Goal: Task Accomplishment & Management: Use online tool/utility

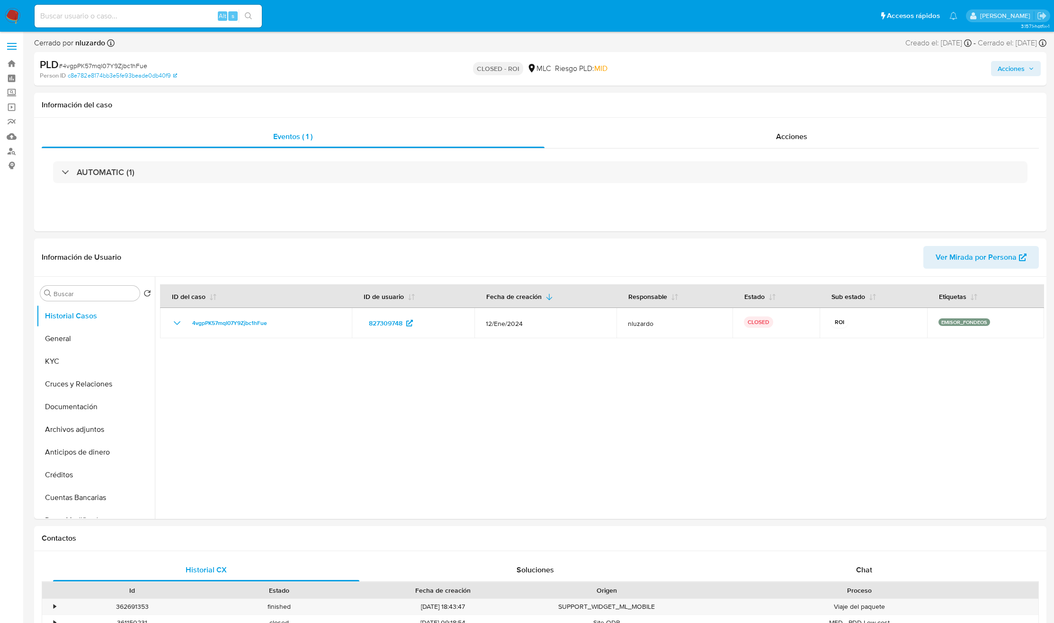
select select "10"
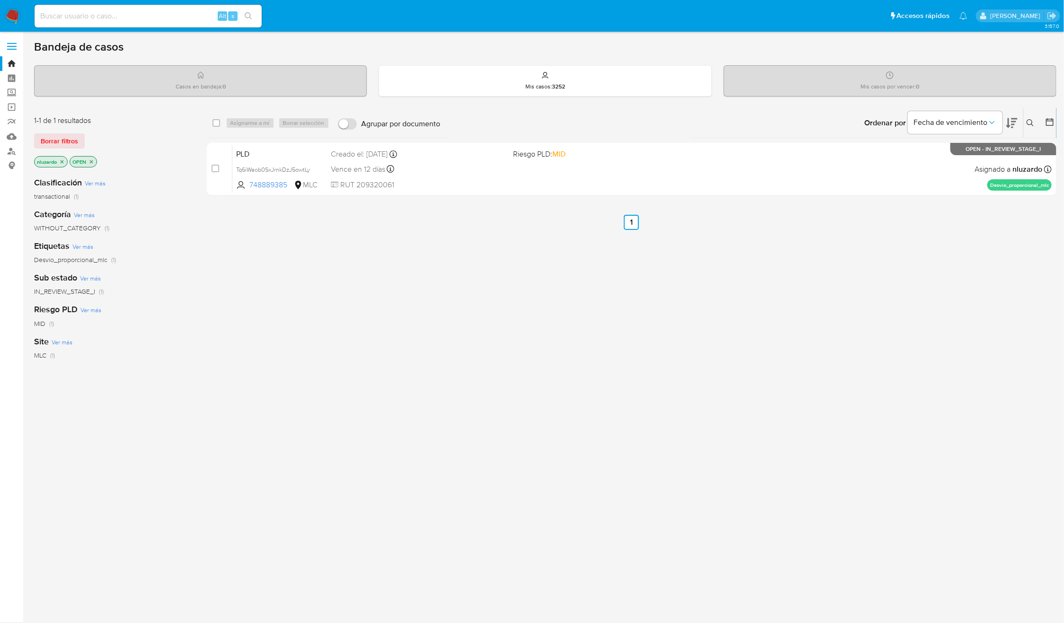
click at [1030, 123] on icon at bounding box center [1031, 123] width 8 height 8
click at [965, 162] on input at bounding box center [952, 159] width 160 height 12
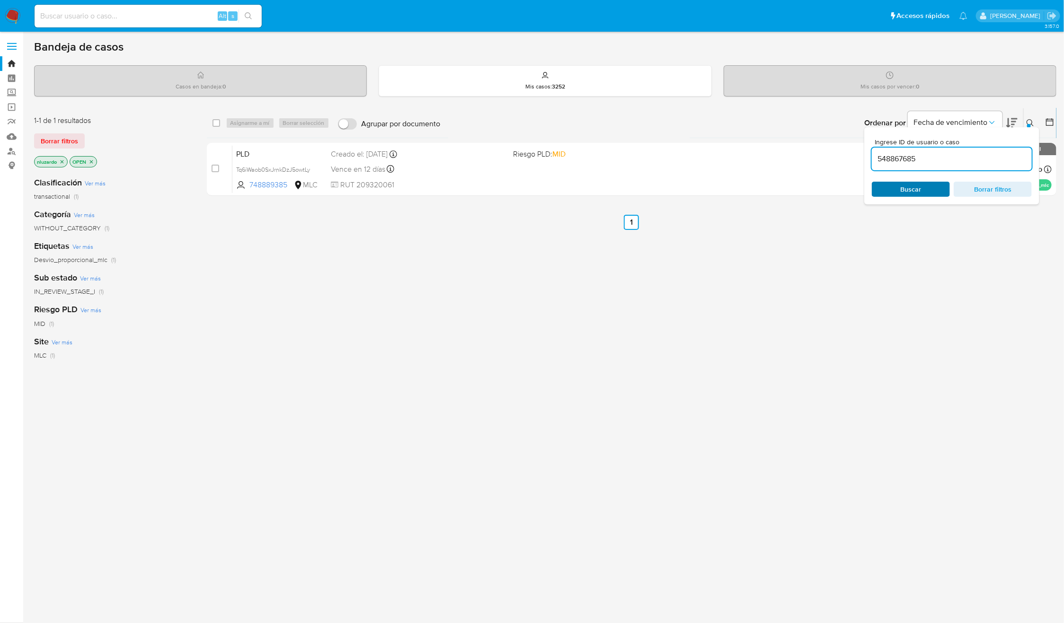
type input "548867685"
click at [901, 189] on span "Buscar" at bounding box center [911, 189] width 21 height 15
click at [845, 297] on div "select-all-cases-checkbox Asignarme a mí Borrar selección Agrupar por documento…" at bounding box center [632, 322] width 850 height 429
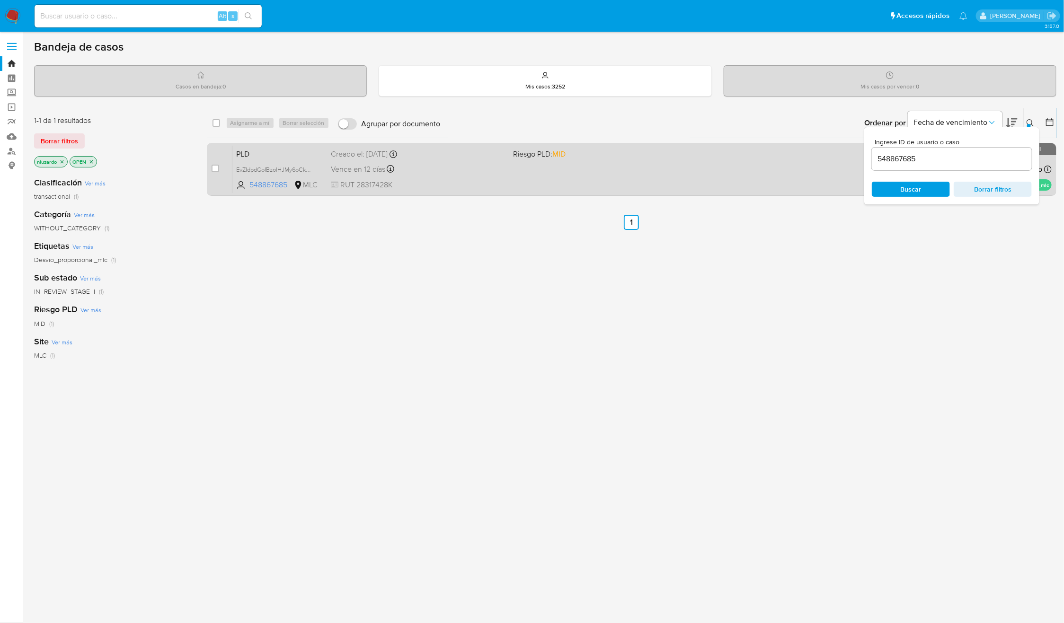
click at [736, 172] on div "PLD EvZIdpdGofBzoIHJMy6oCkEo 548867685 MLC Riesgo PLD: MID Creado el: 12/06/202…" at bounding box center [641, 169] width 819 height 48
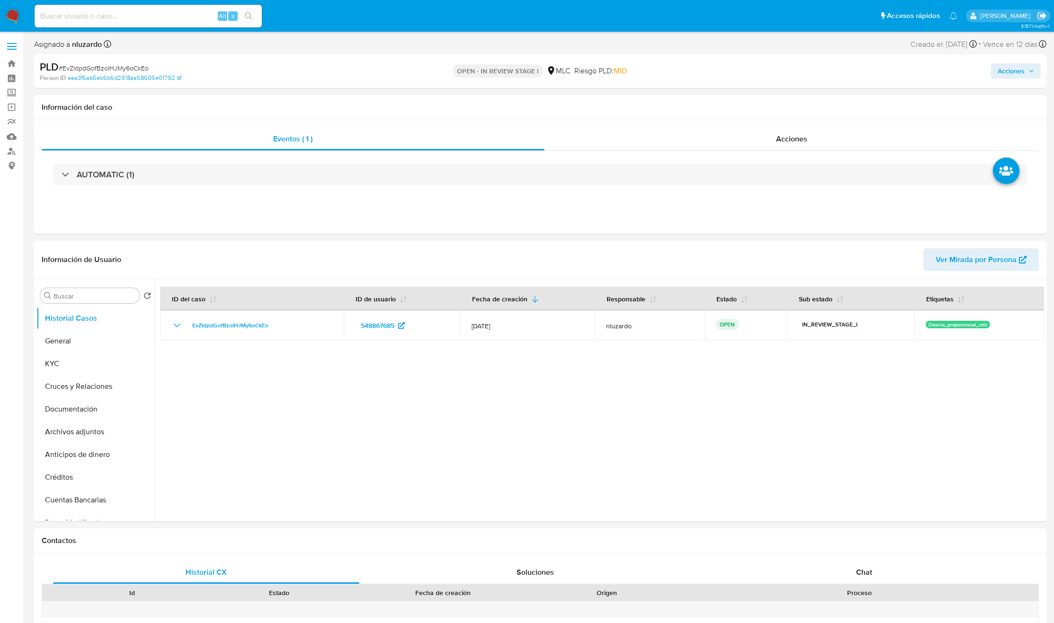
select select "10"
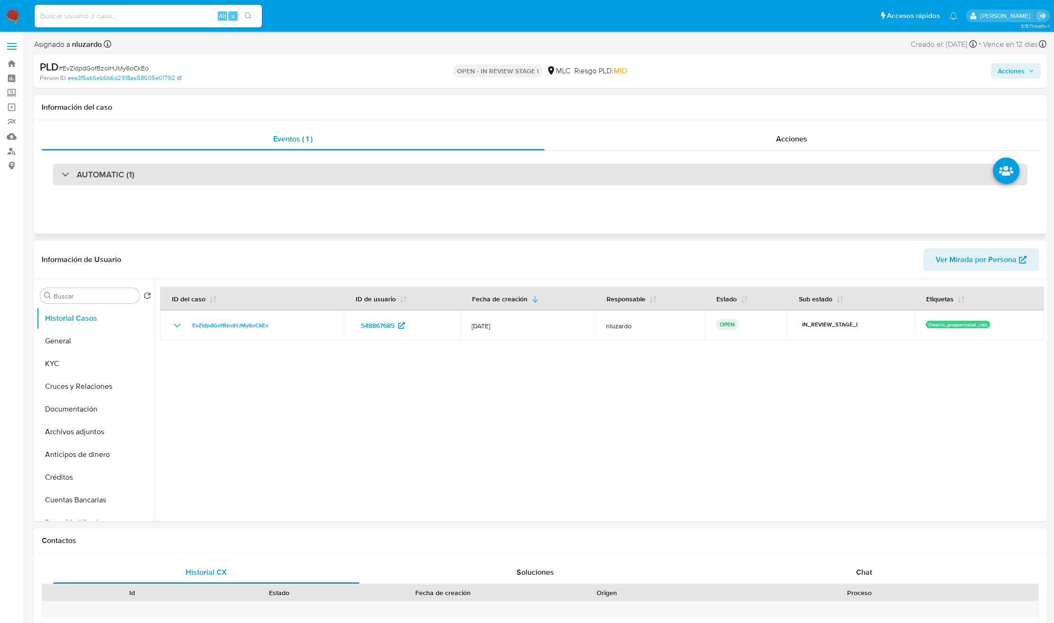
click at [145, 185] on div "AUTOMATIC (1)" at bounding box center [540, 175] width 974 height 22
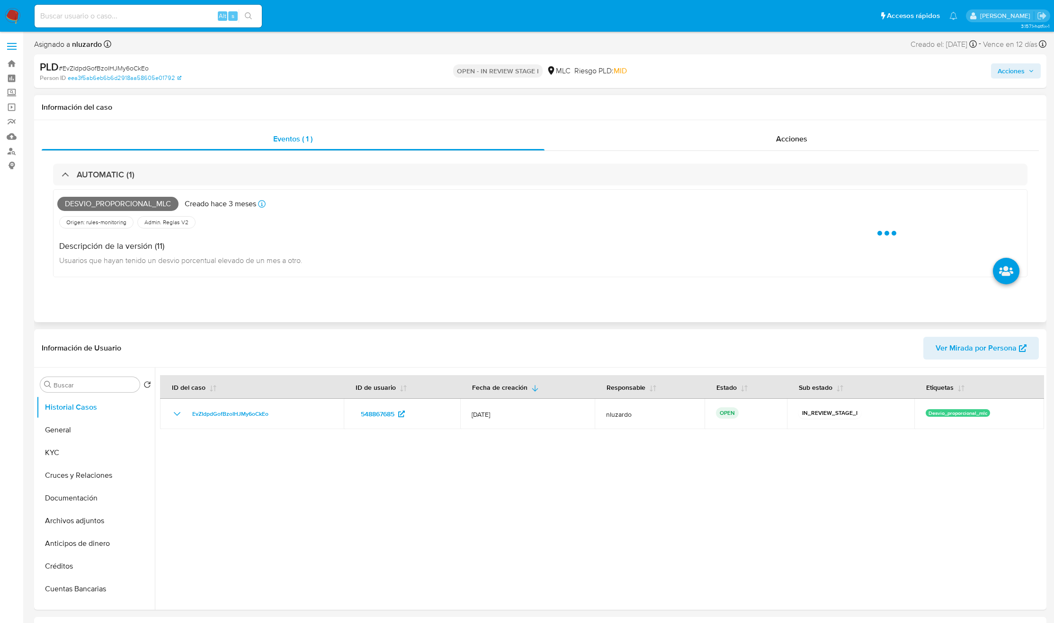
click at [109, 212] on div "Desvio_proporcional_mlc Creado hace 3 meses Creado: 12/06/2025 06:06:01" at bounding box center [403, 204] width 693 height 21
copy span "Desvio_proporcional_mlc"
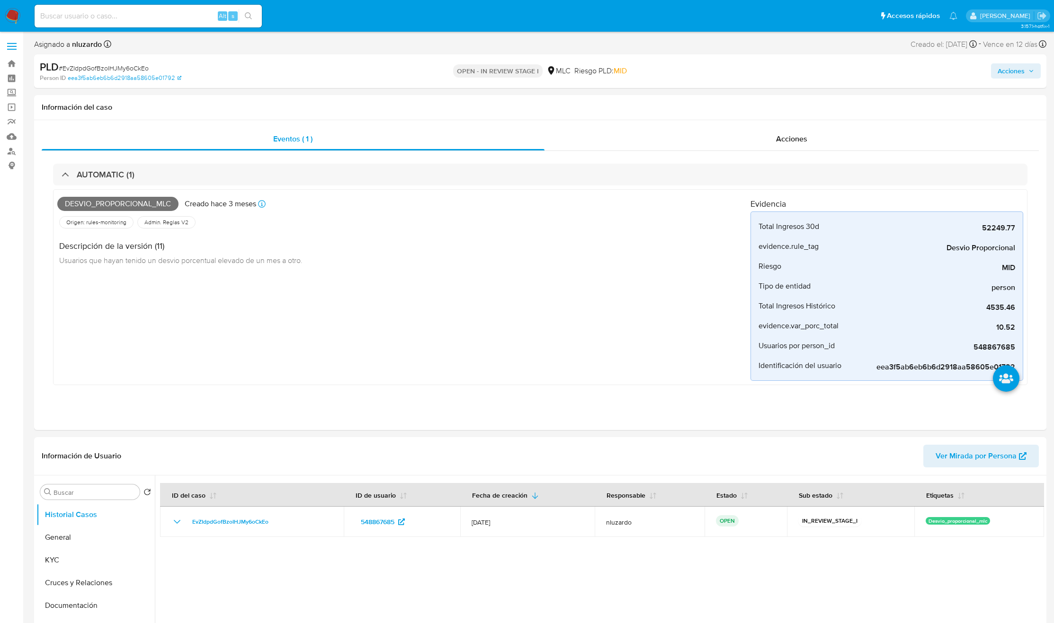
click at [109, 9] on div "Alt s" at bounding box center [148, 16] width 227 height 23
click at [114, 15] on input at bounding box center [148, 16] width 227 height 12
type input "[DATE]"
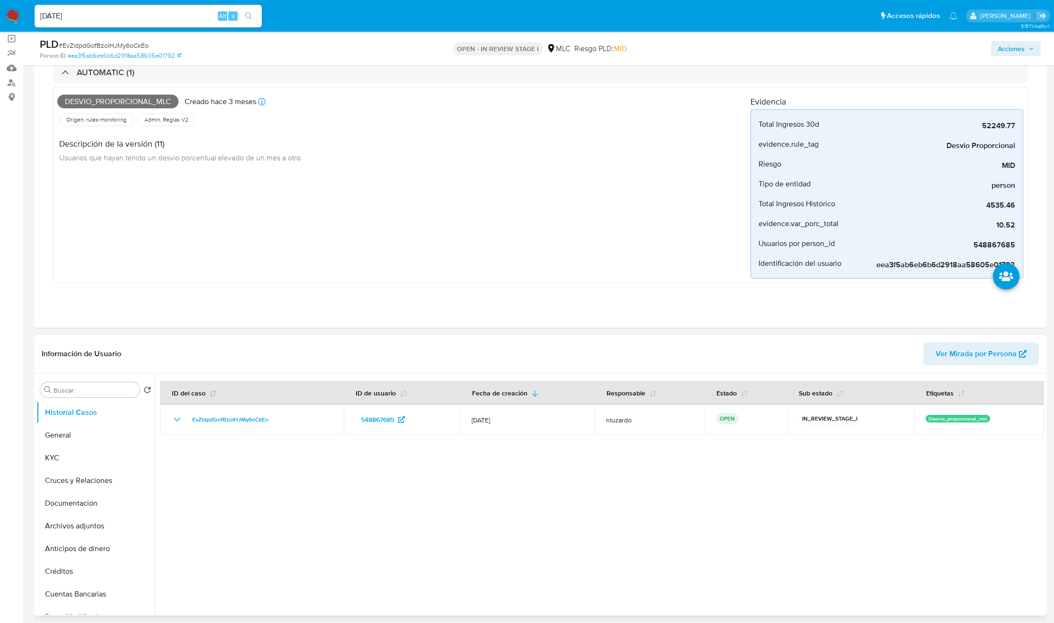
scroll to position [142, 0]
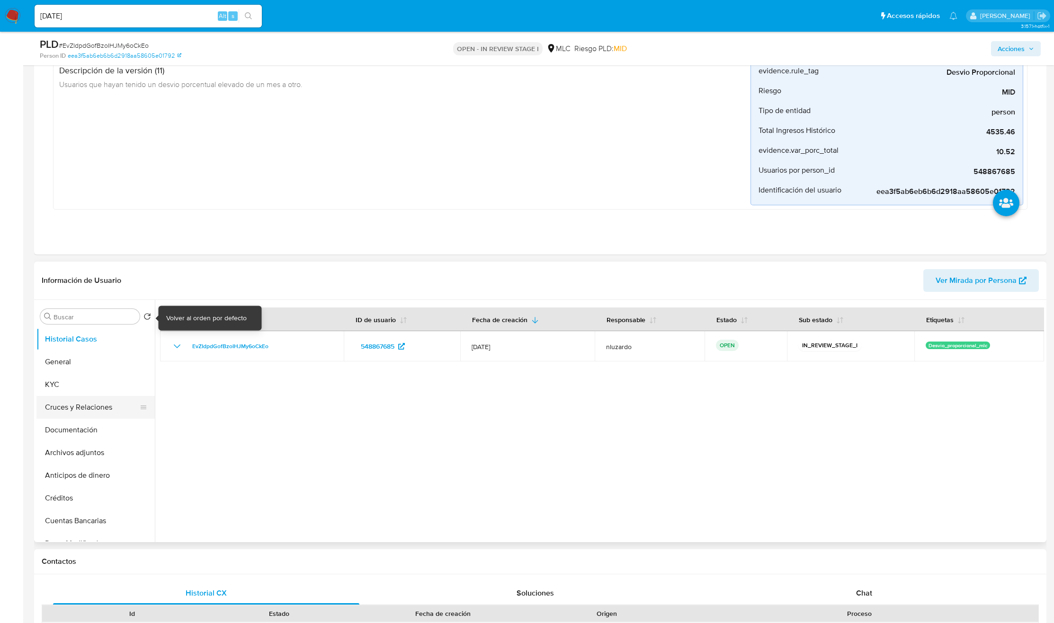
click at [71, 402] on button "Cruces y Relaciones" at bounding box center [91, 407] width 111 height 23
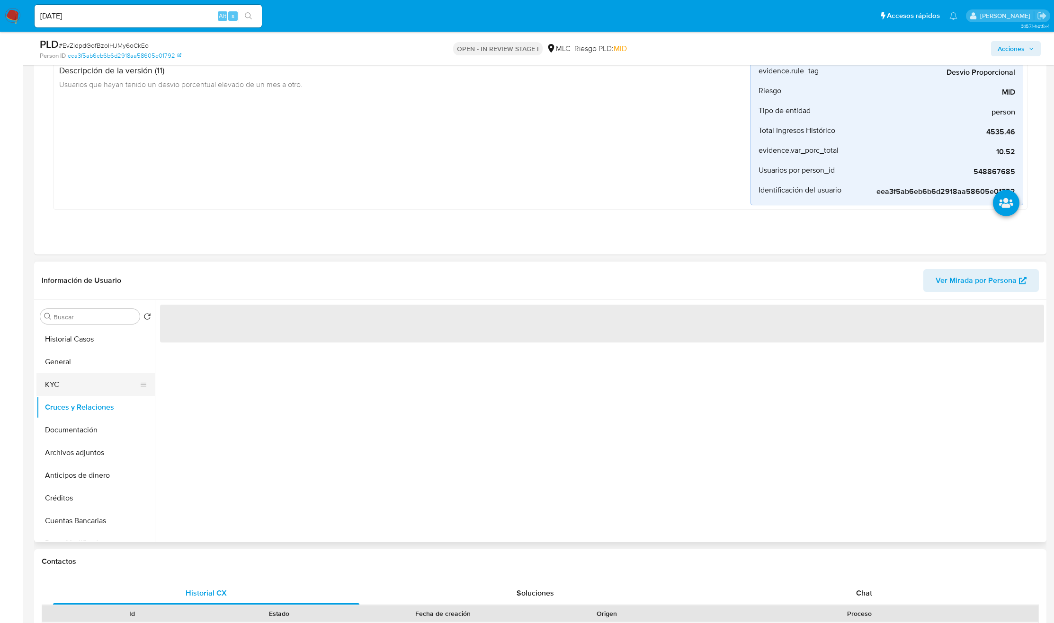
click at [71, 381] on button "KYC" at bounding box center [91, 385] width 111 height 23
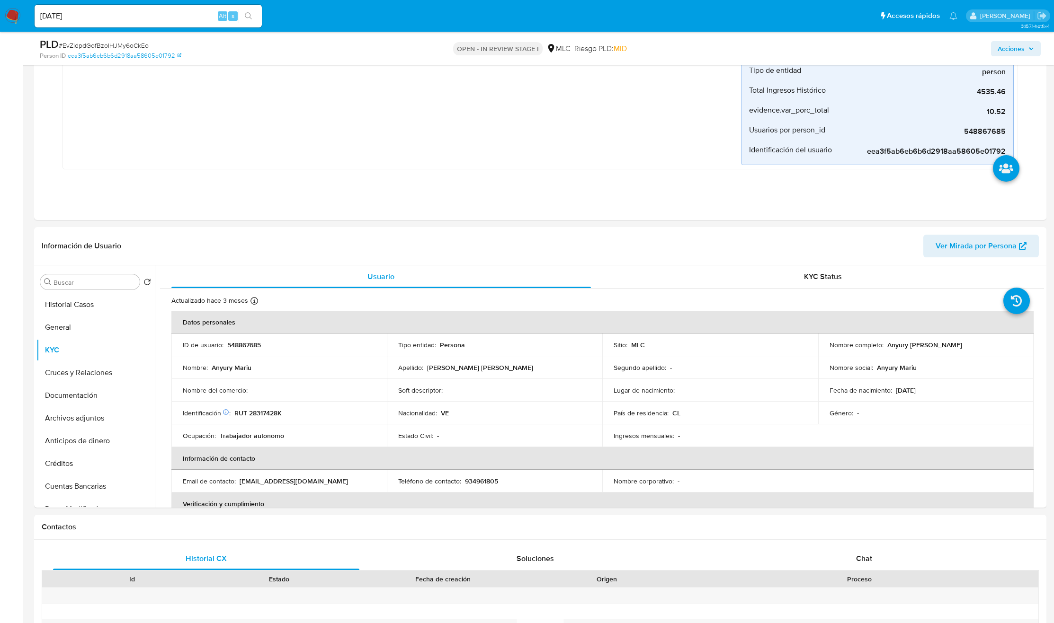
scroll to position [213, 0]
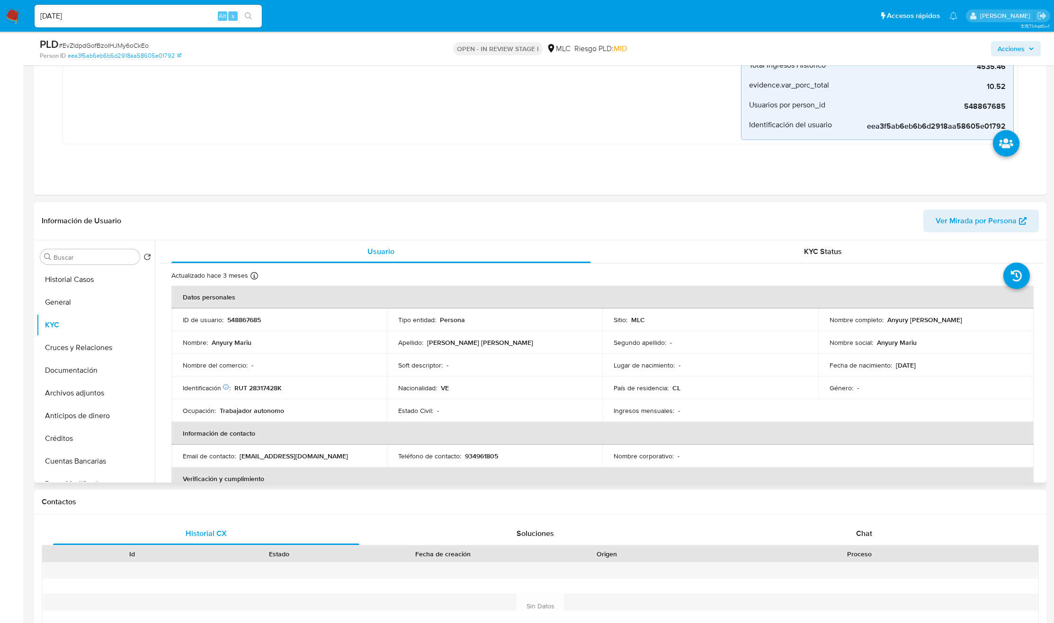
click at [896, 320] on p "Anyury Mariu Almarza Villalobos" at bounding box center [924, 320] width 75 height 9
drag, startPoint x: 957, startPoint y: 323, endPoint x: 977, endPoint y: 326, distance: 20.1
click at [977, 326] on td "Nombre completo : Anyury Mariu Almarza Villalobos" at bounding box center [925, 320] width 215 height 23
copy p "Anyury Mariu Almarza Villalobos"
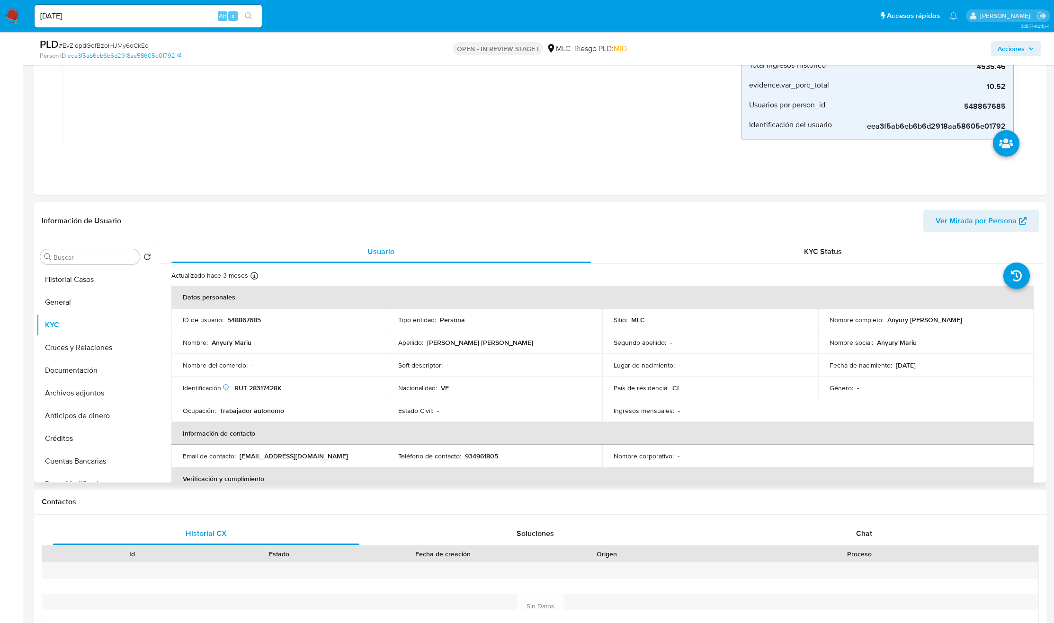
click at [258, 392] on p "RUT 28317428K" at bounding box center [257, 388] width 47 height 9
copy p "28317428K"
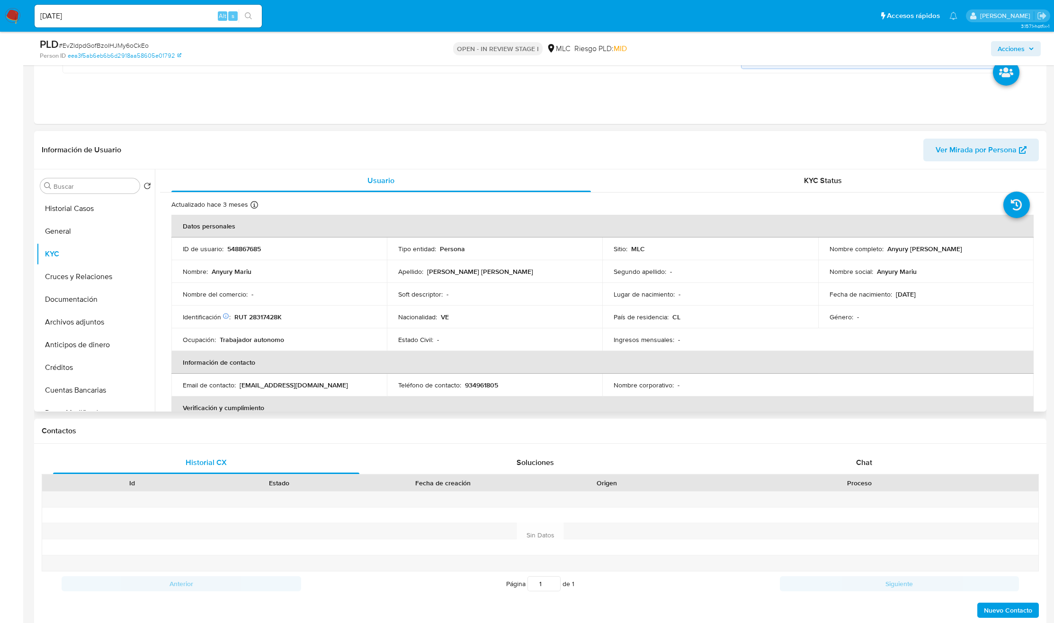
click at [489, 270] on div "Apellido : Almarza Villalobos" at bounding box center [494, 271] width 193 height 9
click at [1040, 208] on div "Actualizado hace 3 meses Creado: 03/11/2024 10:49:47 Actualizado: 02/06/2025 12…" at bounding box center [602, 559] width 884 height 732
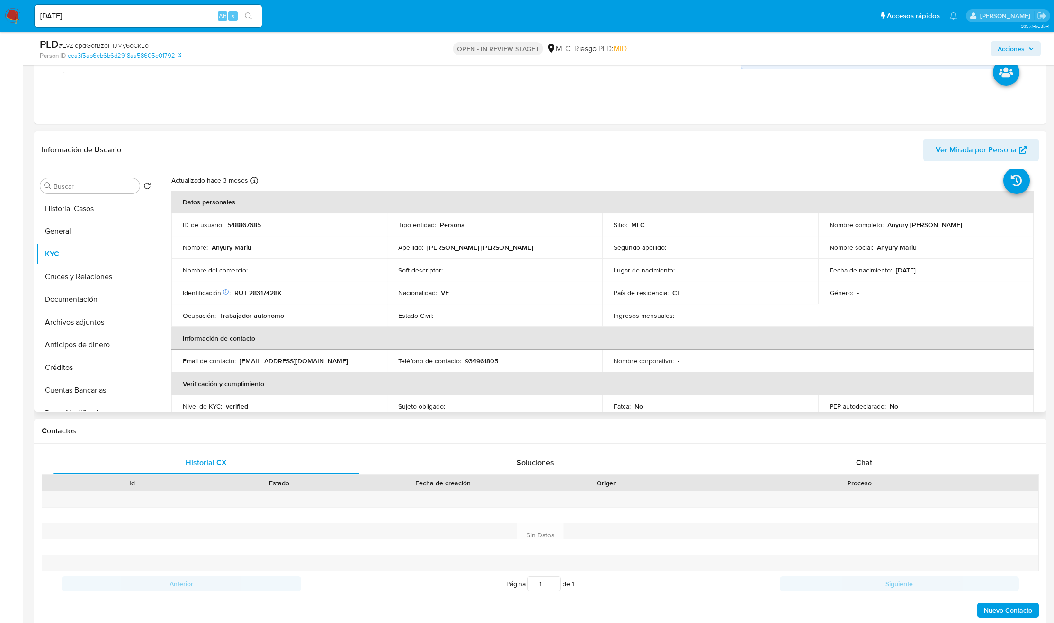
scroll to position [29, 0]
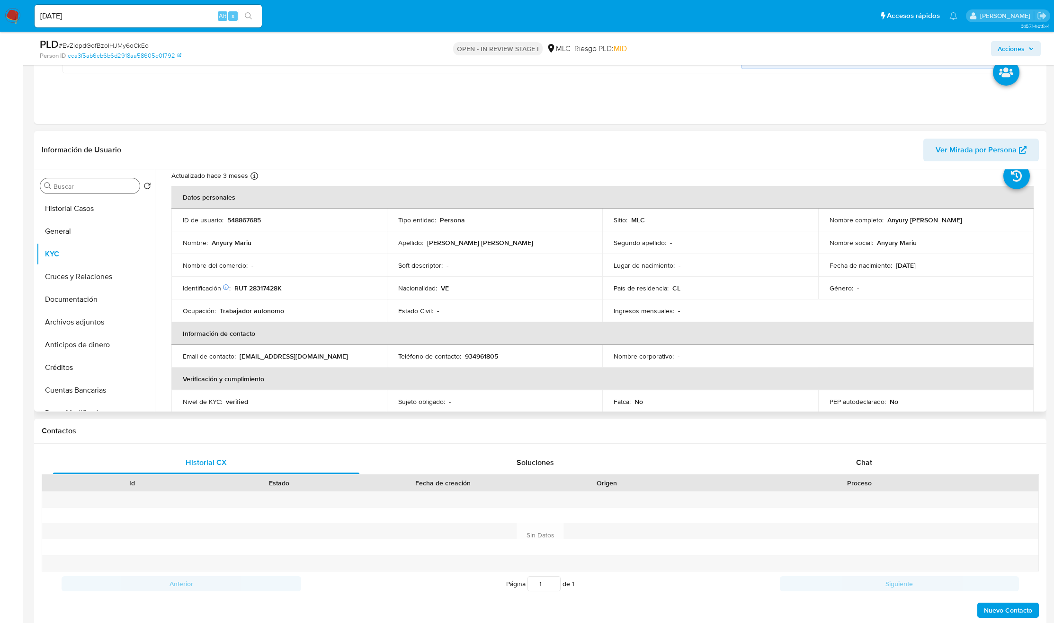
click at [78, 187] on input "Buscar" at bounding box center [94, 186] width 82 height 9
click at [70, 231] on button "Cruces y Relaciones" at bounding box center [91, 231] width 111 height 23
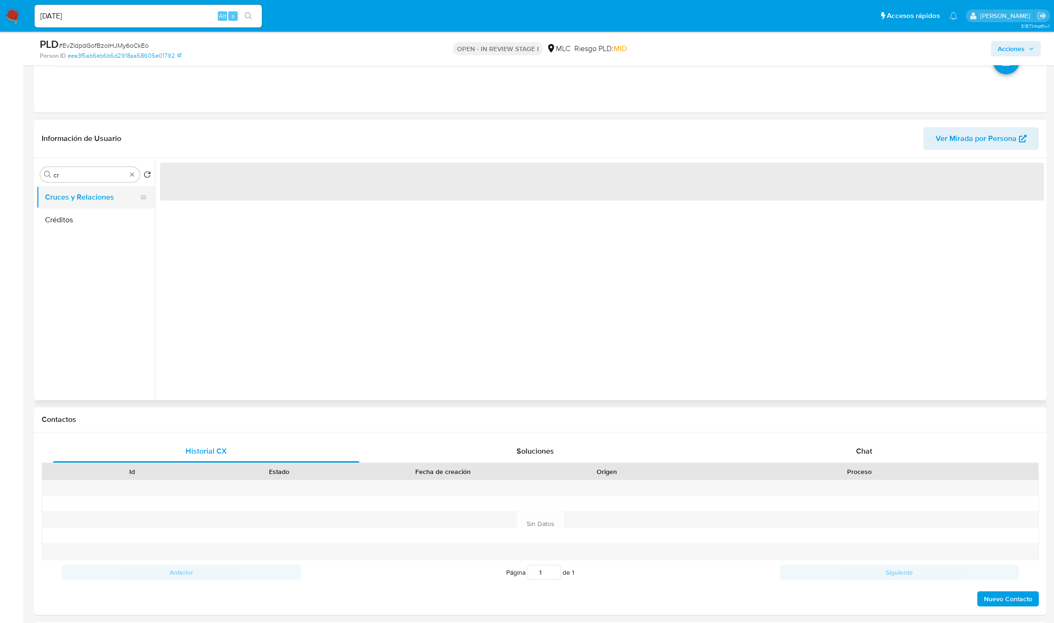
scroll to position [0, 0]
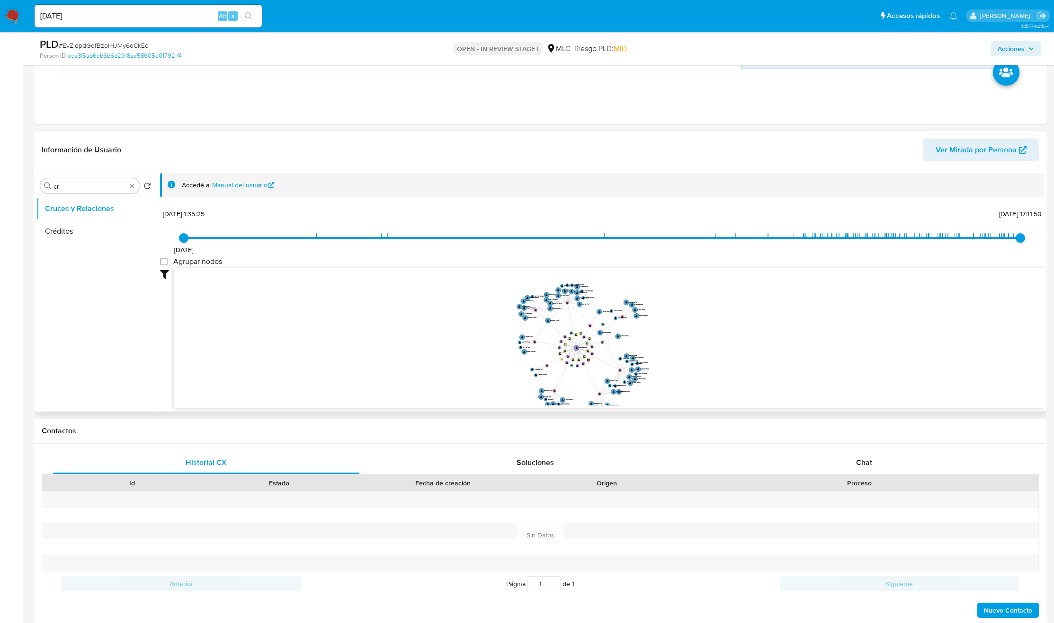
drag, startPoint x: 537, startPoint y: 331, endPoint x: 564, endPoint y: 317, distance: 30.9
click at [564, 318] on icon "user-548867685  548867685 device-680687642e77dec99f460070  device-674bc6fdb21…" at bounding box center [609, 336] width 870 height 137
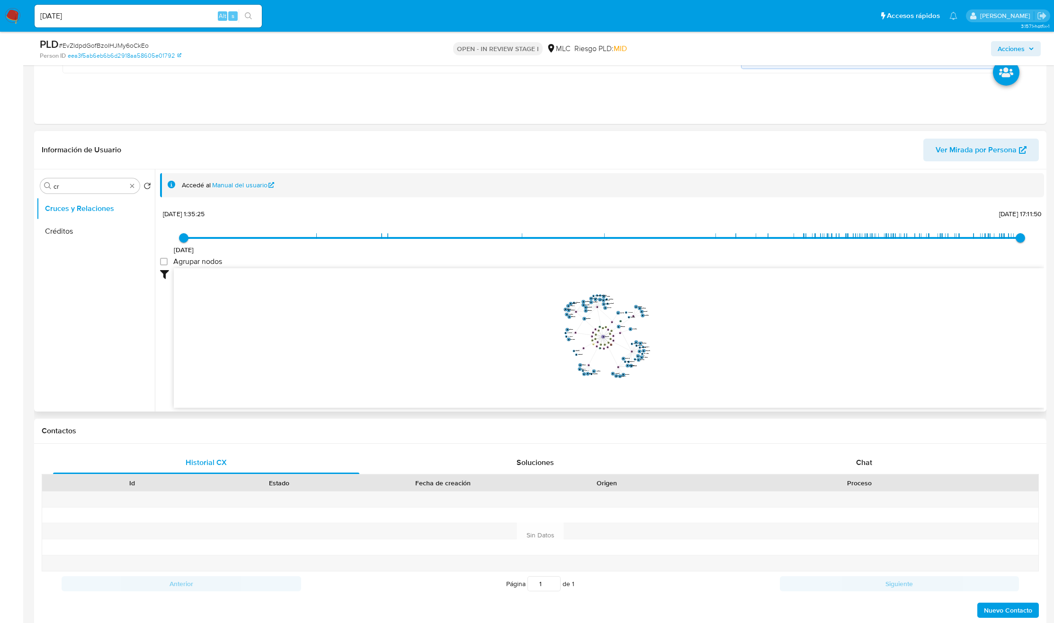
drag, startPoint x: 565, startPoint y: 320, endPoint x: 577, endPoint y: 327, distance: 13.7
click at [577, 327] on icon "user-548867685  548867685 device-680687642e77dec99f460070  device-674bc6fdb21…" at bounding box center [609, 336] width 870 height 137
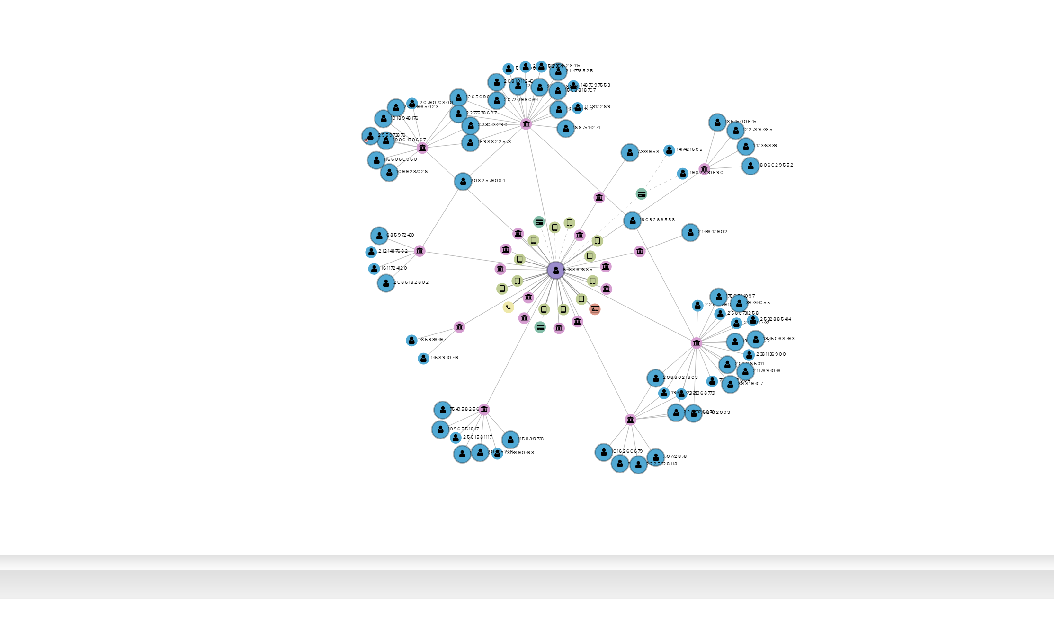
drag, startPoint x: 666, startPoint y: 353, endPoint x: 693, endPoint y: 352, distance: 27.0
click at [693, 352] on icon "user-548867685  548867685 device-680687642e77dec99f460070  device-674bc6fdb21…" at bounding box center [609, 336] width 870 height 137
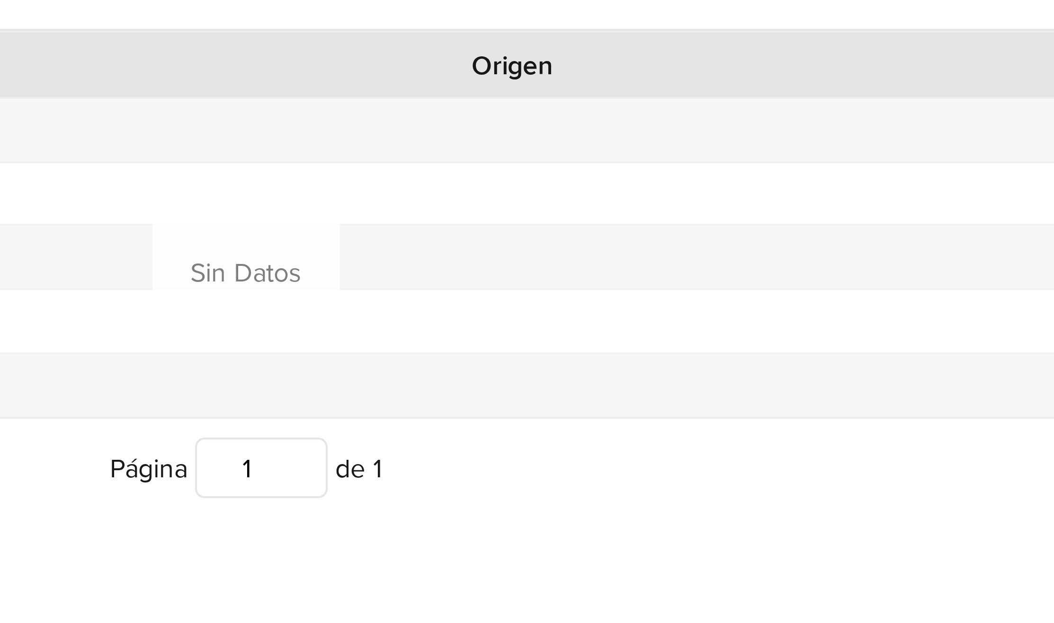
scroll to position [283, 0]
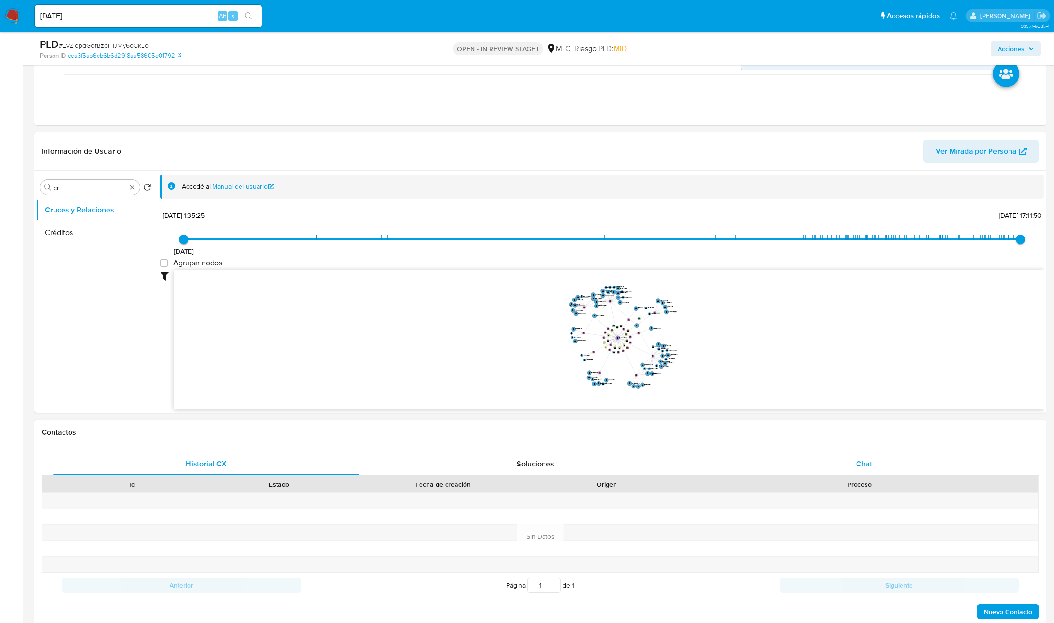
click at [851, 466] on div "Chat" at bounding box center [864, 464] width 306 height 23
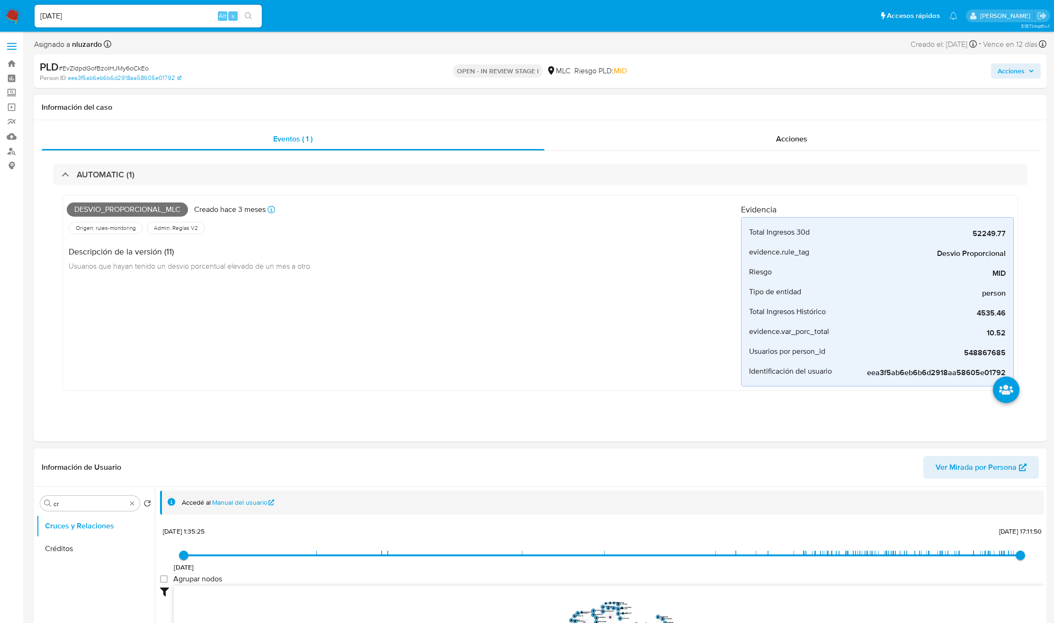
scroll to position [0, 0]
click at [73, 498] on div "Buscar cr" at bounding box center [89, 503] width 99 height 15
click at [70, 504] on input "cr" at bounding box center [89, 504] width 73 height 9
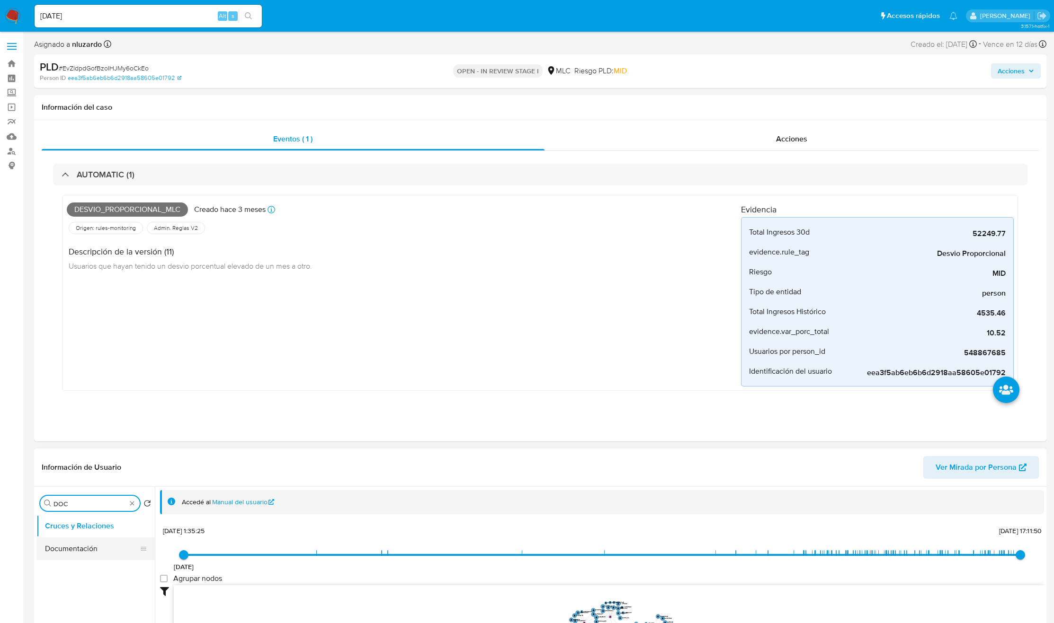
type input "DOC"
click at [64, 547] on button "Documentación" at bounding box center [91, 549] width 111 height 23
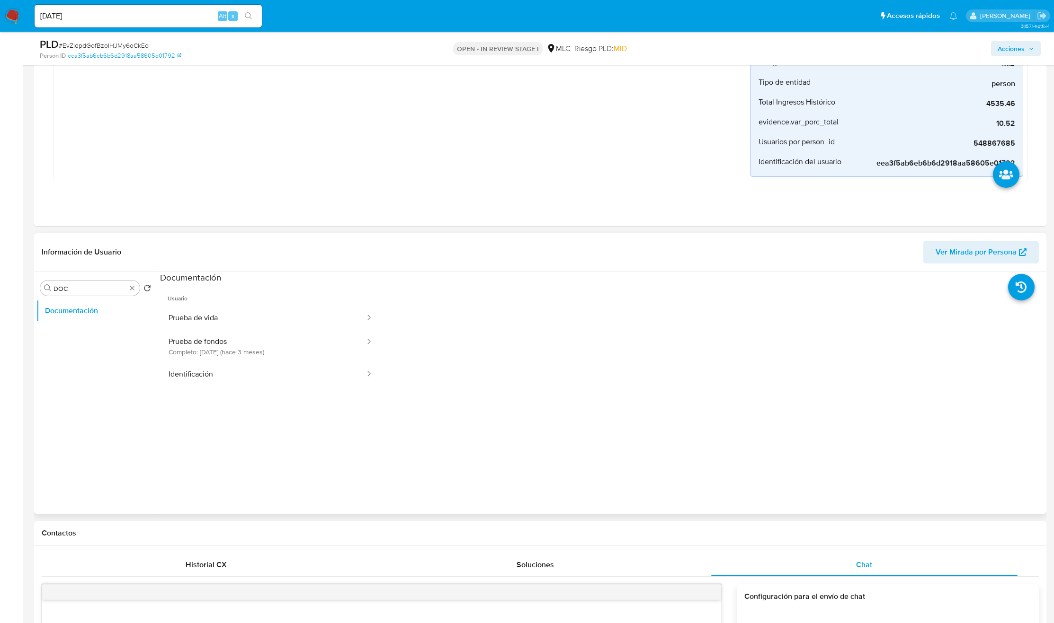
scroll to position [213, 0]
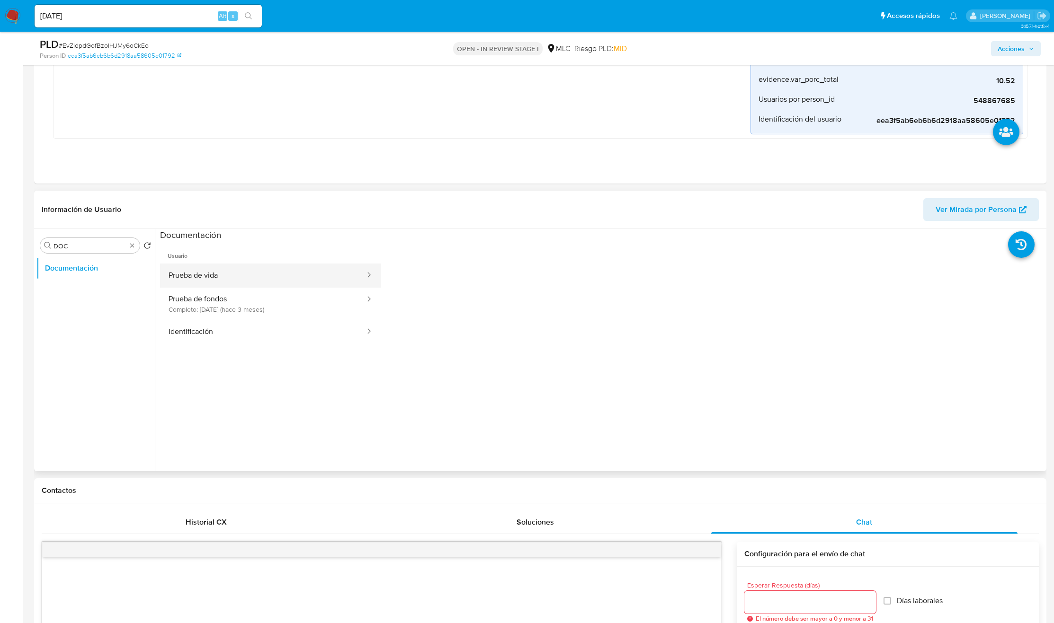
click at [222, 273] on button "Prueba de vida" at bounding box center [263, 276] width 206 height 24
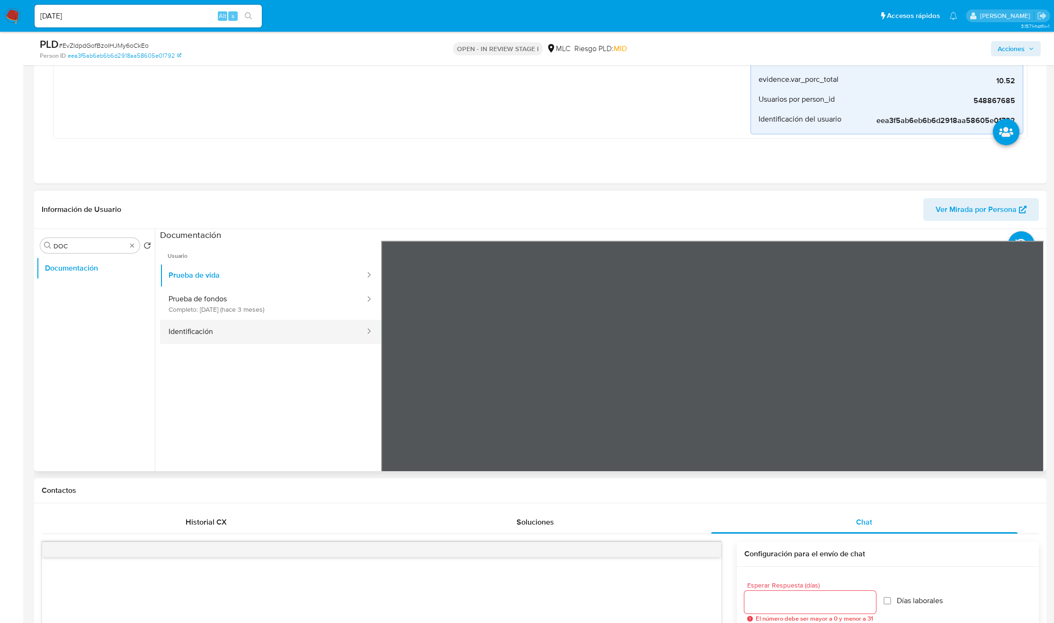
click at [208, 332] on button "Identificación" at bounding box center [263, 332] width 206 height 24
click at [1023, 395] on icon at bounding box center [1032, 394] width 19 height 19
click at [277, 306] on button "Prueba de fondos Completo: 17/05/2025 (hace 3 meses)" at bounding box center [263, 304] width 206 height 32
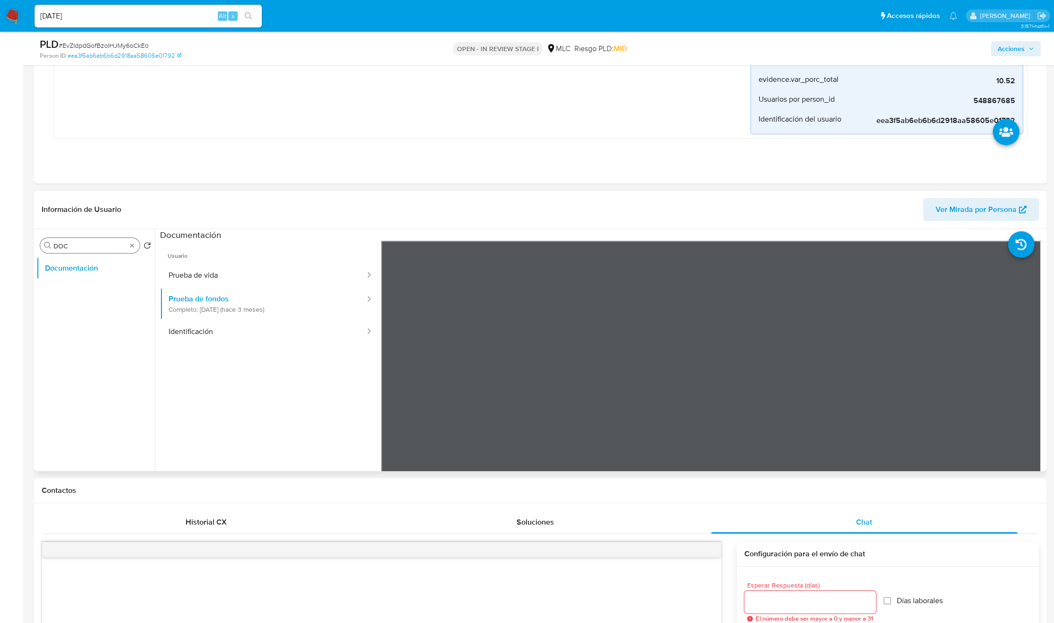
click at [135, 248] on div "Buscar DOC" at bounding box center [89, 245] width 99 height 15
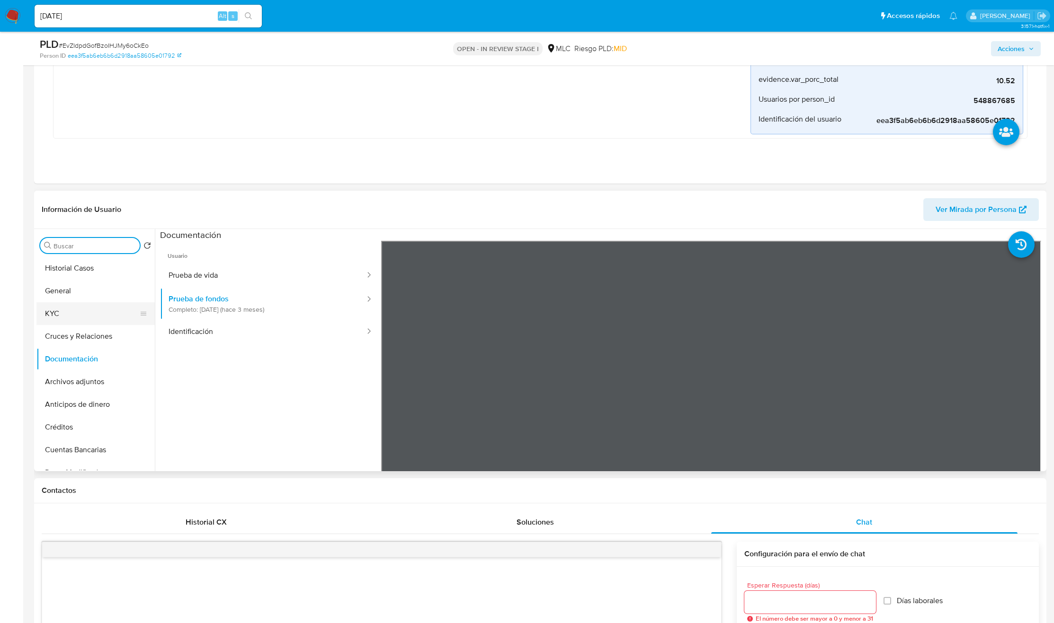
click at [84, 306] on button "KYC" at bounding box center [91, 313] width 111 height 23
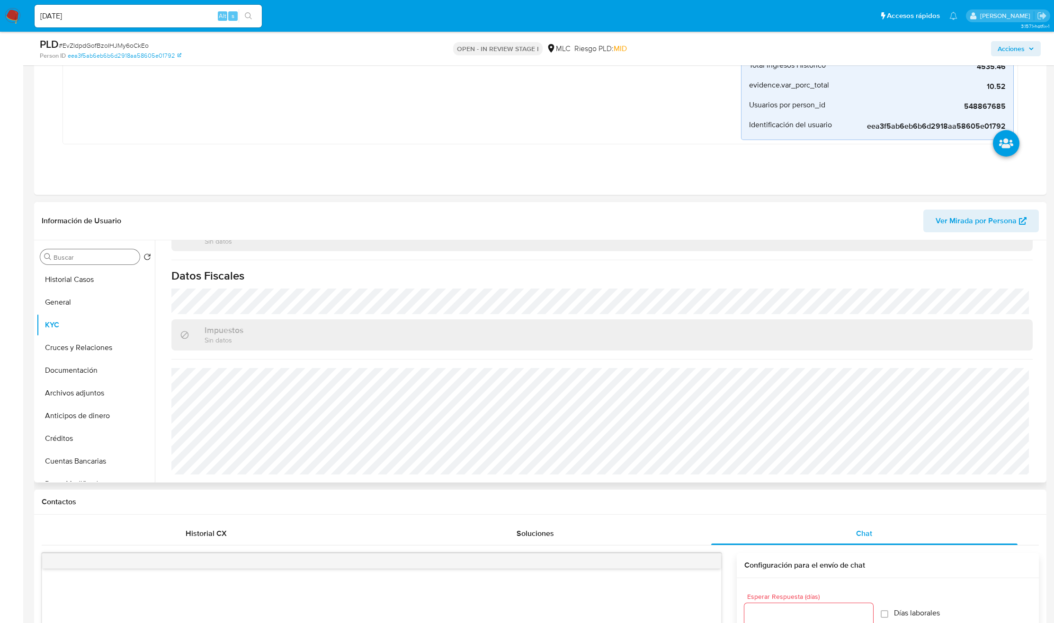
scroll to position [0, 0]
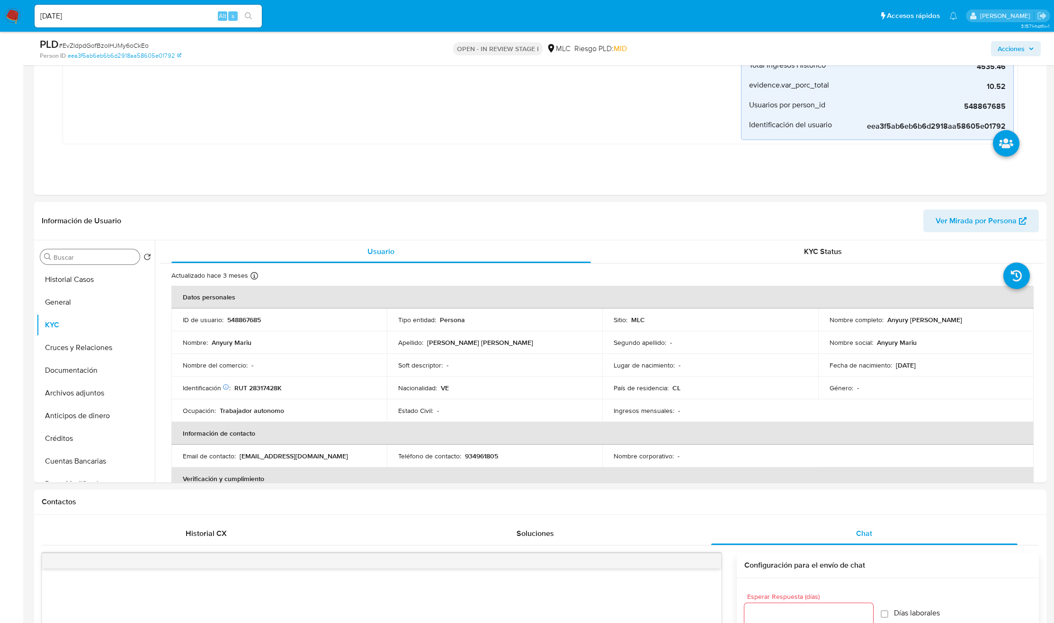
click at [100, 258] on input "Buscar" at bounding box center [94, 257] width 82 height 9
click at [84, 298] on button "Documentación" at bounding box center [91, 302] width 111 height 23
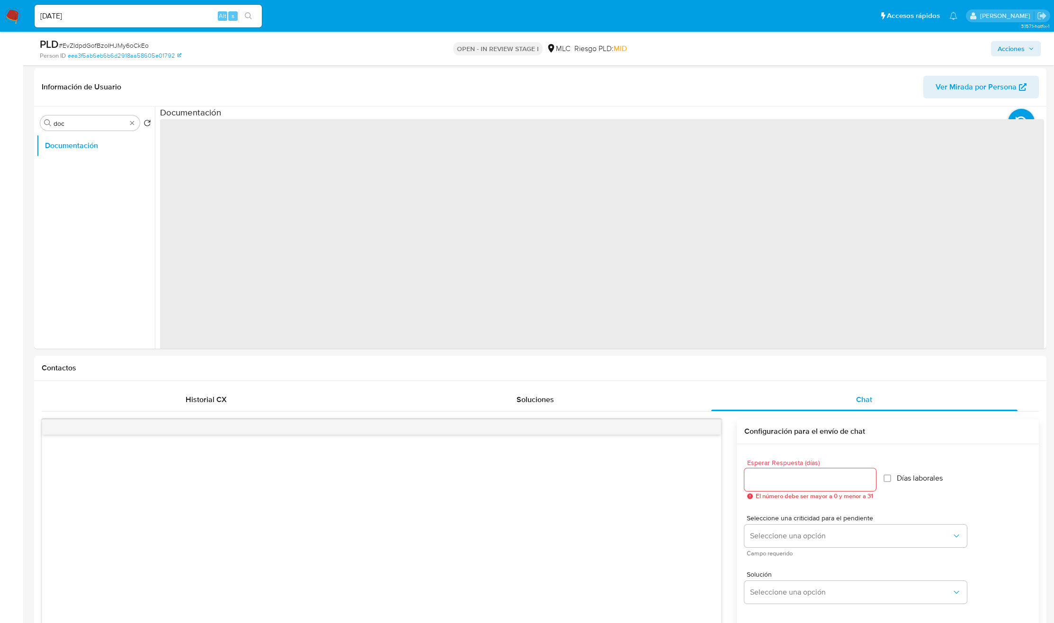
scroll to position [355, 0]
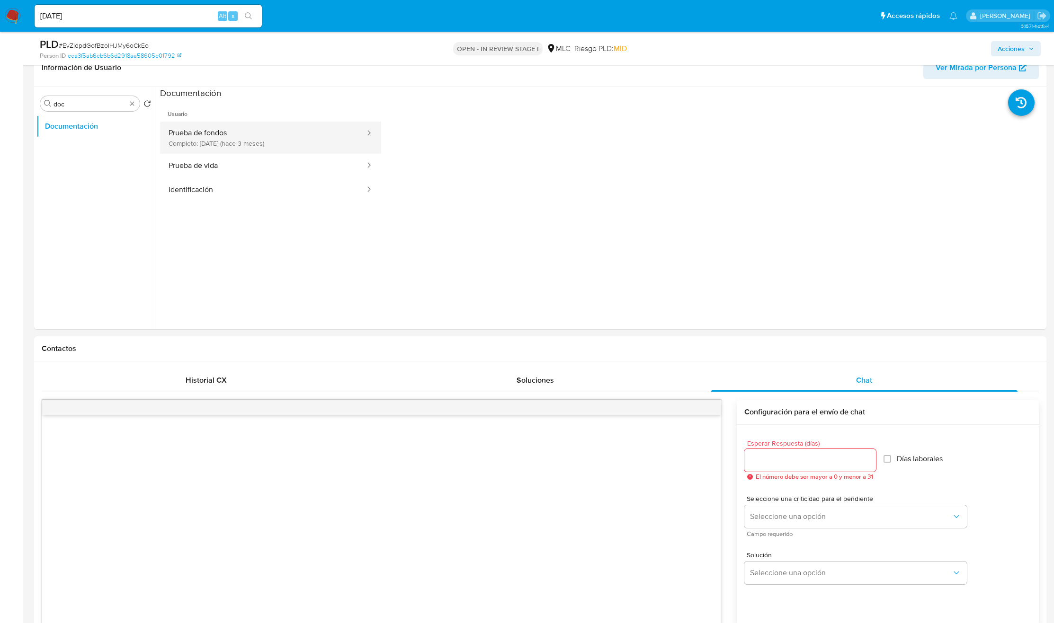
click at [267, 138] on button "Prueba de fondos Completo: 17/05/2025 (hace 3 meses)" at bounding box center [263, 138] width 206 height 32
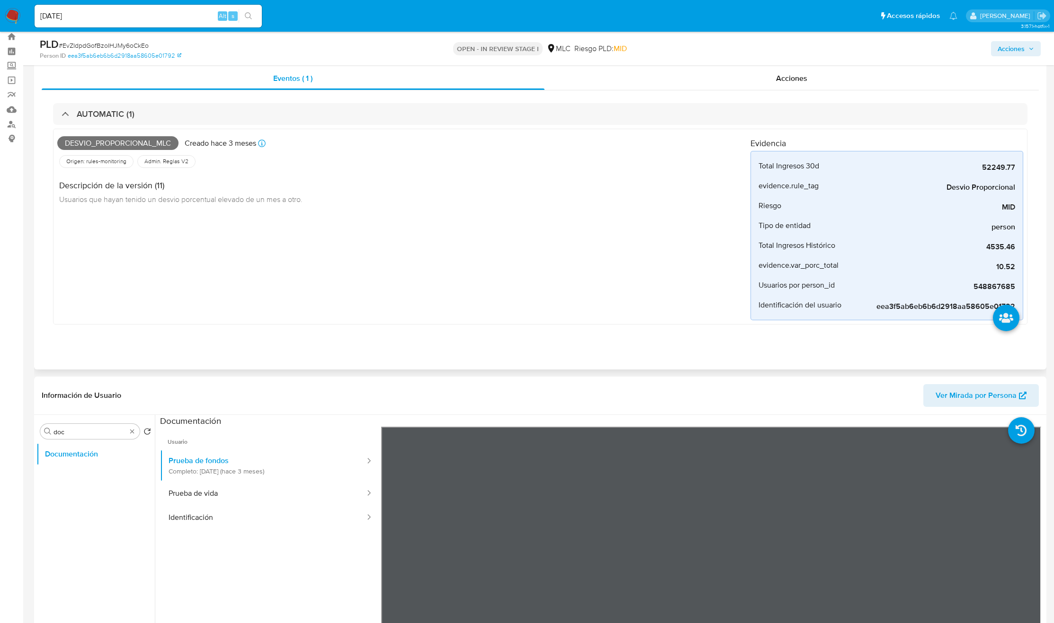
scroll to position [0, 0]
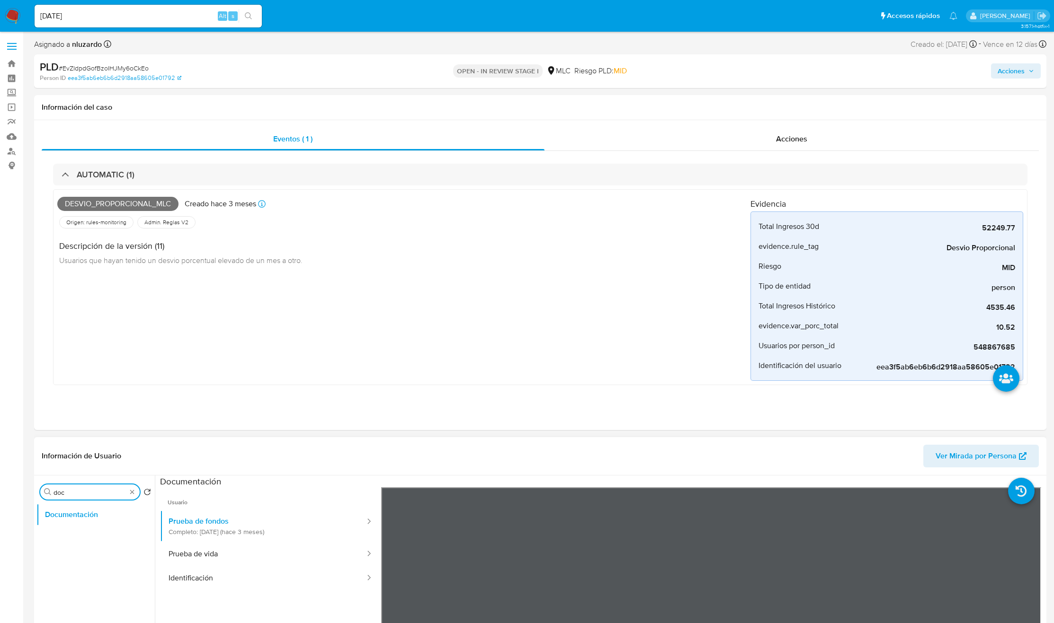
click at [104, 495] on input "doc" at bounding box center [89, 493] width 73 height 9
type input "AD"
click at [86, 540] on button "Archivos adjuntos" at bounding box center [91, 537] width 111 height 23
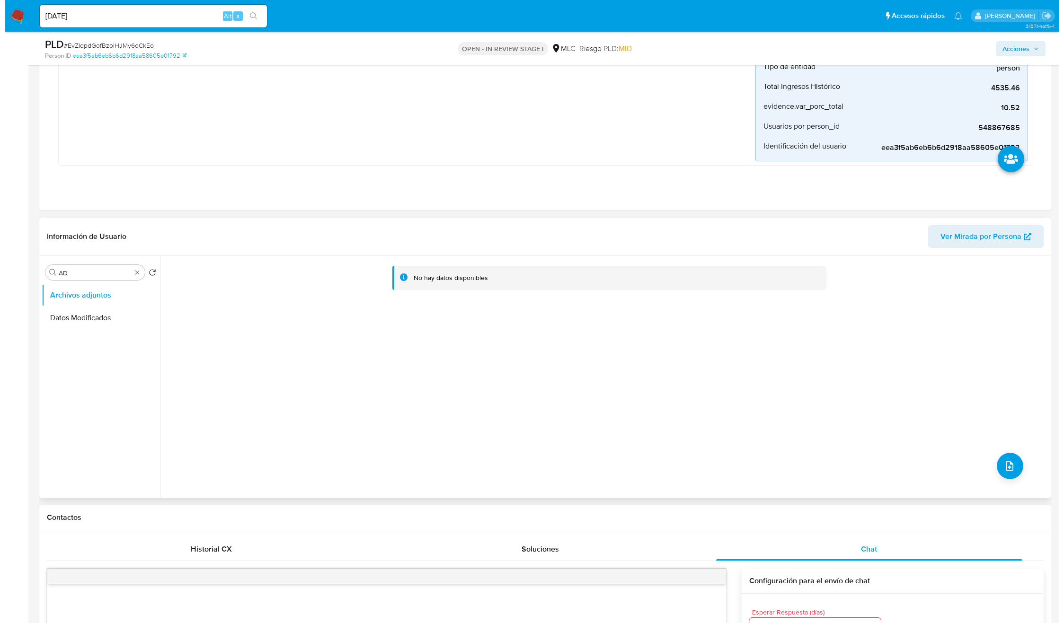
scroll to position [213, 0]
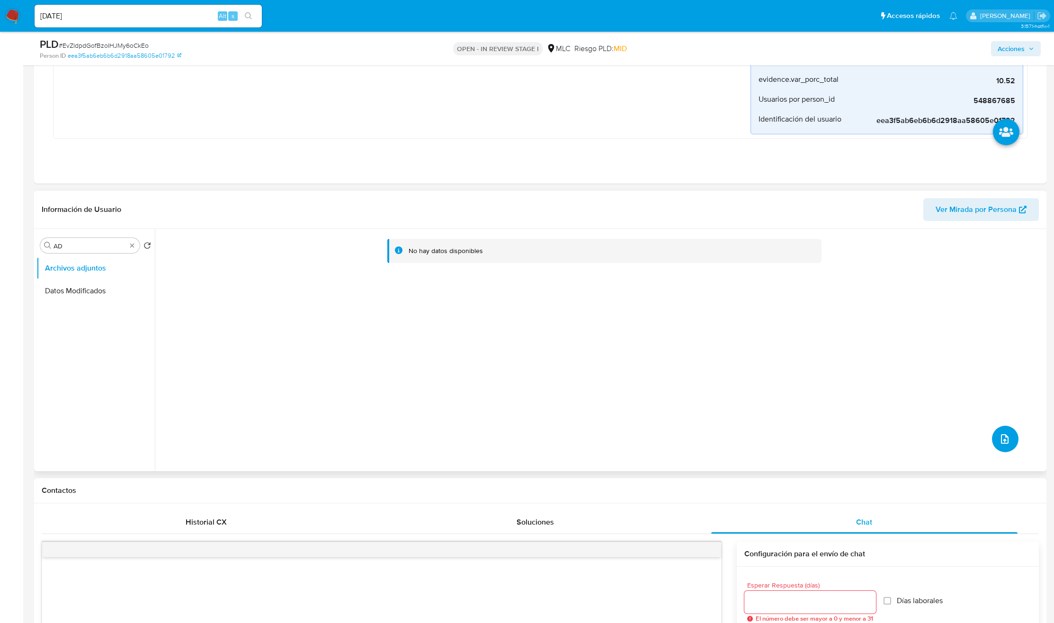
click at [1003, 452] on button "upload-file" at bounding box center [1005, 439] width 27 height 27
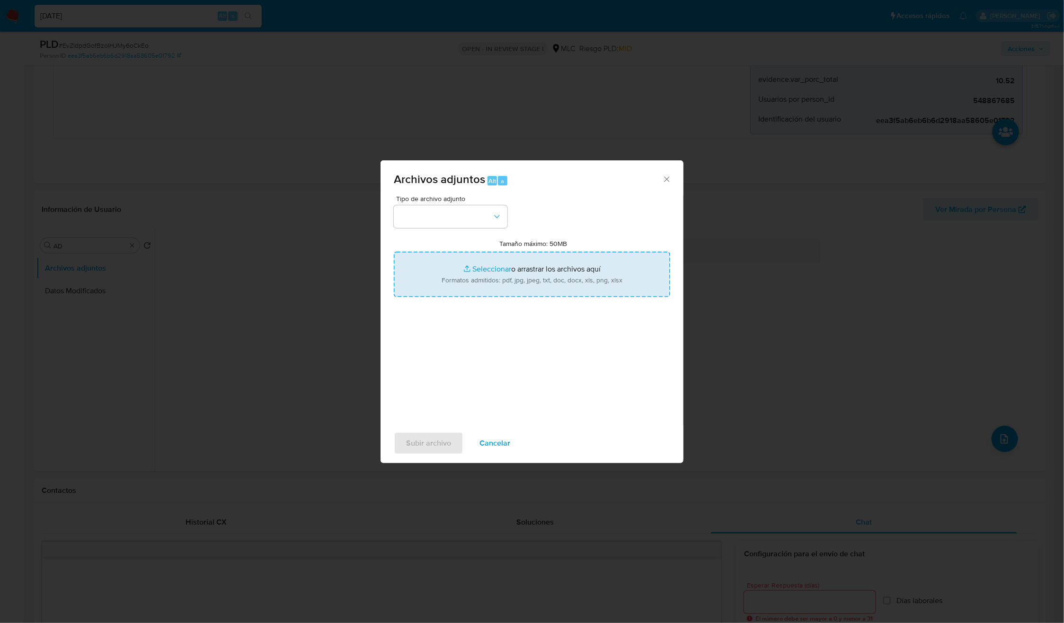
type input "C:\fakepath\548867685 - Tablas Transaccionales 1.3.0.xlsx"
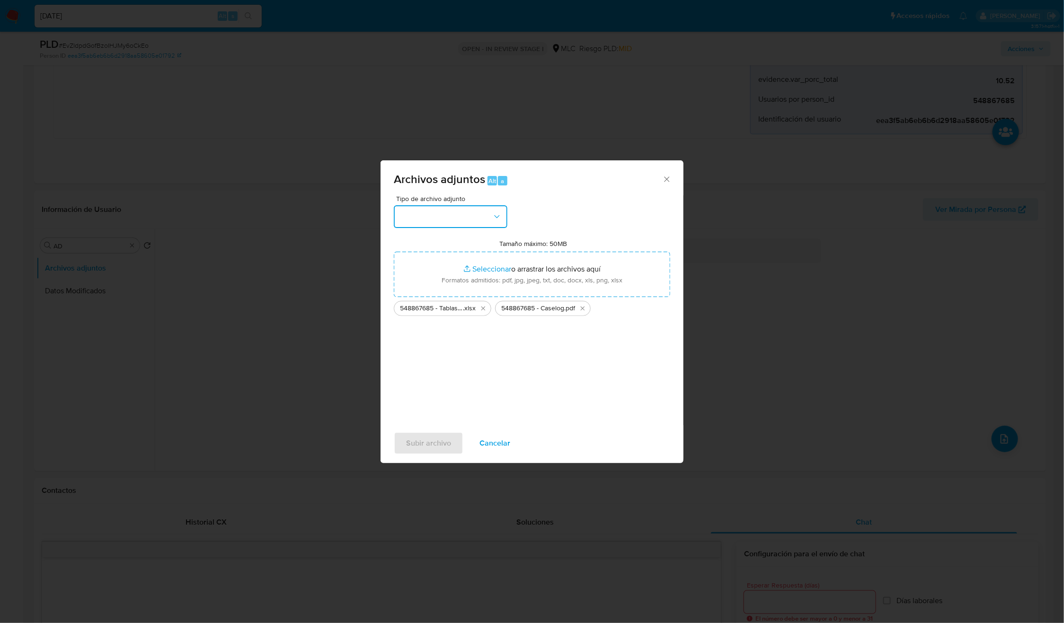
click at [476, 220] on button "button" at bounding box center [451, 216] width 114 height 23
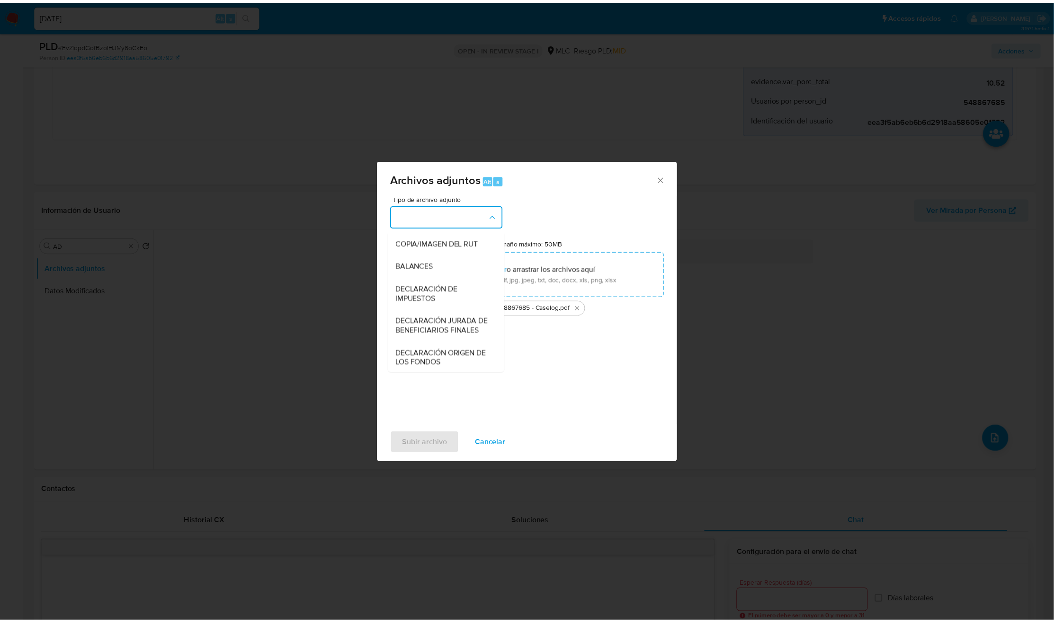
scroll to position [109, 0]
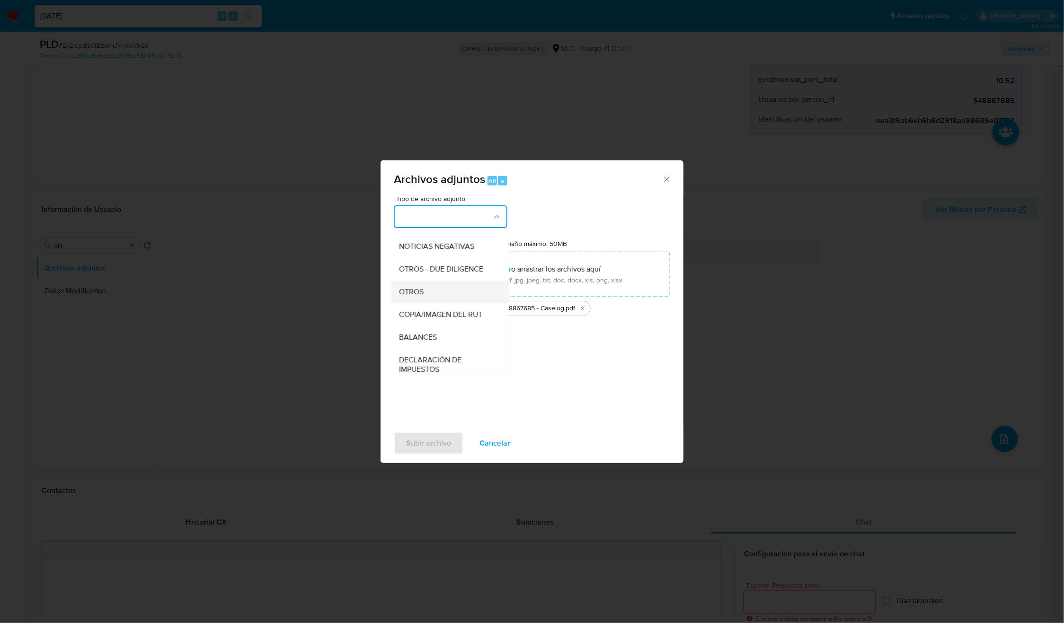
click at [405, 297] on span "OTROS" at bounding box center [412, 291] width 25 height 9
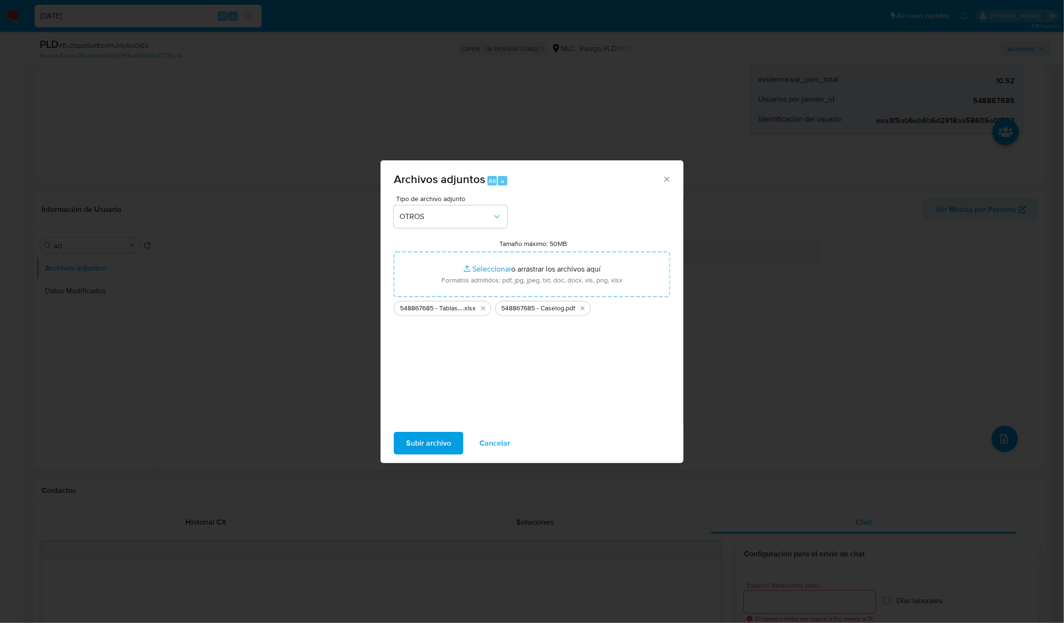
click at [441, 444] on span "Subir archivo" at bounding box center [428, 443] width 45 height 21
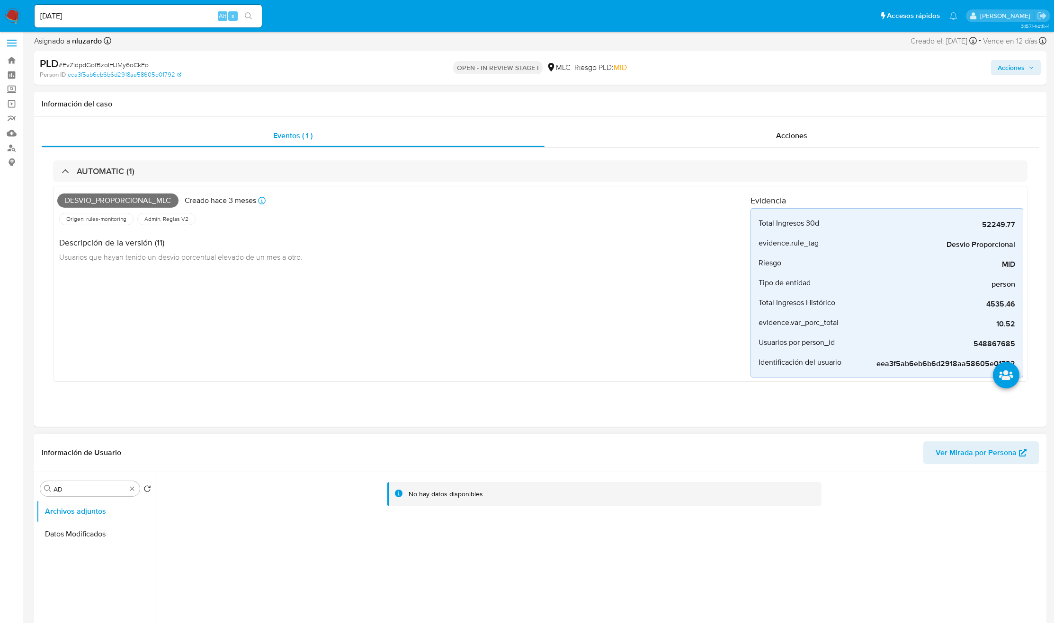
scroll to position [0, 0]
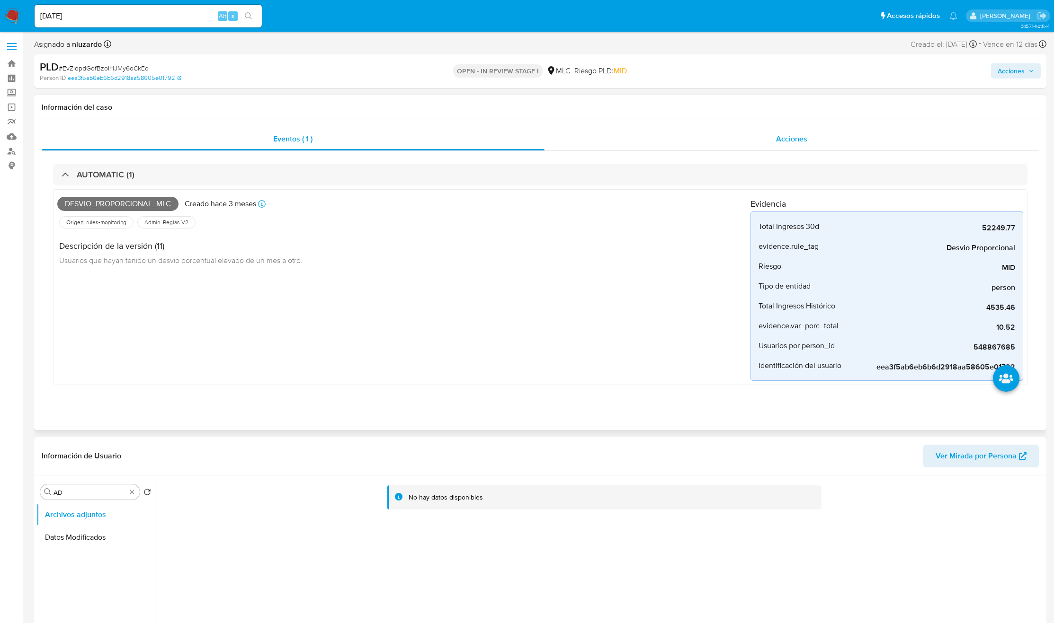
click at [778, 148] on div "Acciones" at bounding box center [791, 139] width 495 height 23
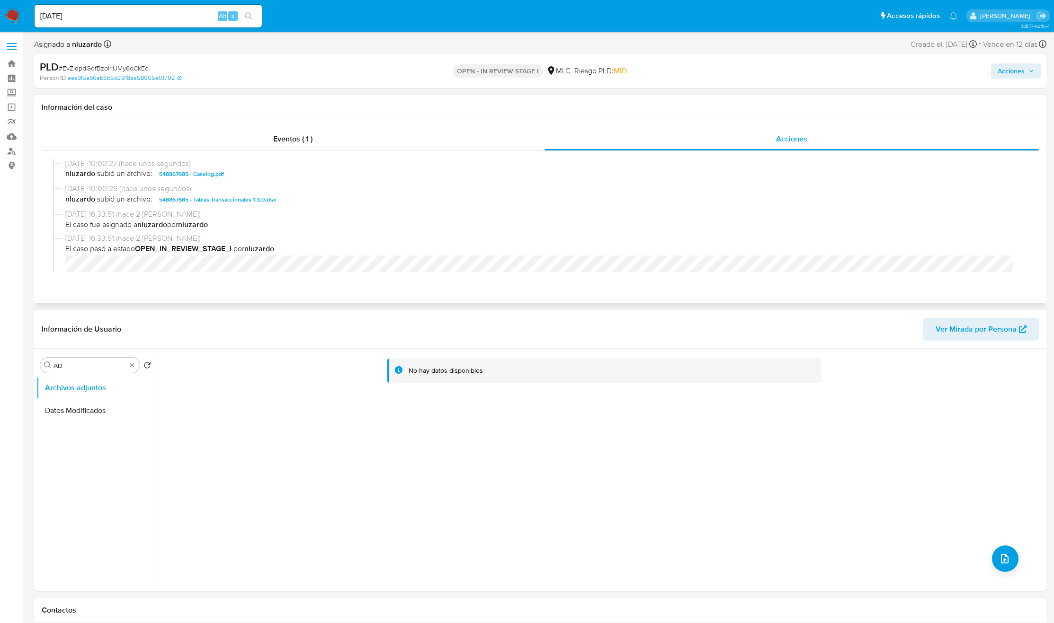
click at [329, 179] on span "nluzardo subió un archivo: 548867685 - Caselog.pdf" at bounding box center [544, 174] width 958 height 11
copy span "548867685 - Caselog.pdf"
click at [312, 172] on span "nluzardo subió un archivo: 548867685 - Caselog.pdf" at bounding box center [544, 174] width 958 height 11
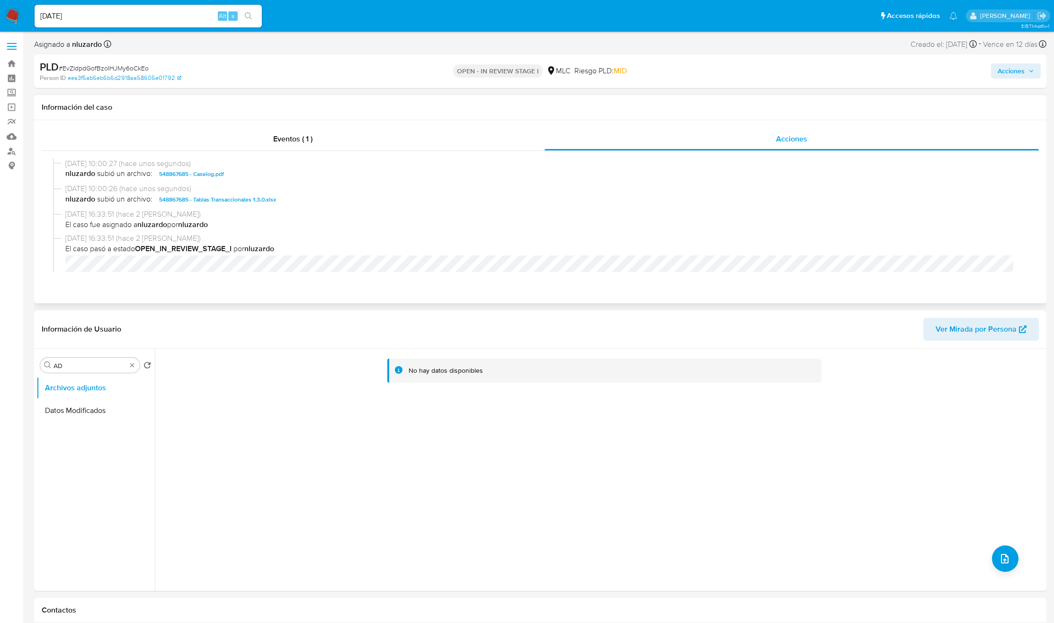
click at [312, 172] on span "nluzardo subió un archivo: 548867685 - Caselog.pdf" at bounding box center [544, 174] width 958 height 11
click at [1002, 70] on span "Acciones" at bounding box center [1010, 70] width 27 height 15
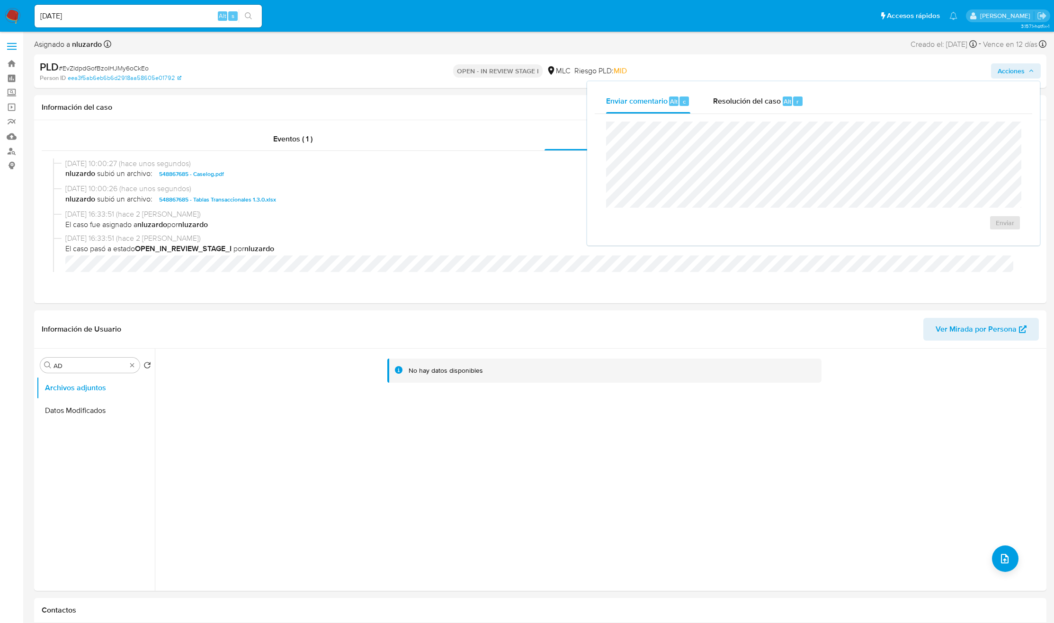
drag, startPoint x: 837, startPoint y: 87, endPoint x: 821, endPoint y: 94, distance: 17.0
click at [836, 87] on div "Enviar comentario Alt c Resolución del caso Alt r Enviar" at bounding box center [813, 163] width 453 height 164
click at [756, 101] on span "Resolución del caso" at bounding box center [747, 101] width 68 height 11
click at [965, 226] on span "ROI Proposal" at bounding box center [977, 232] width 46 height 21
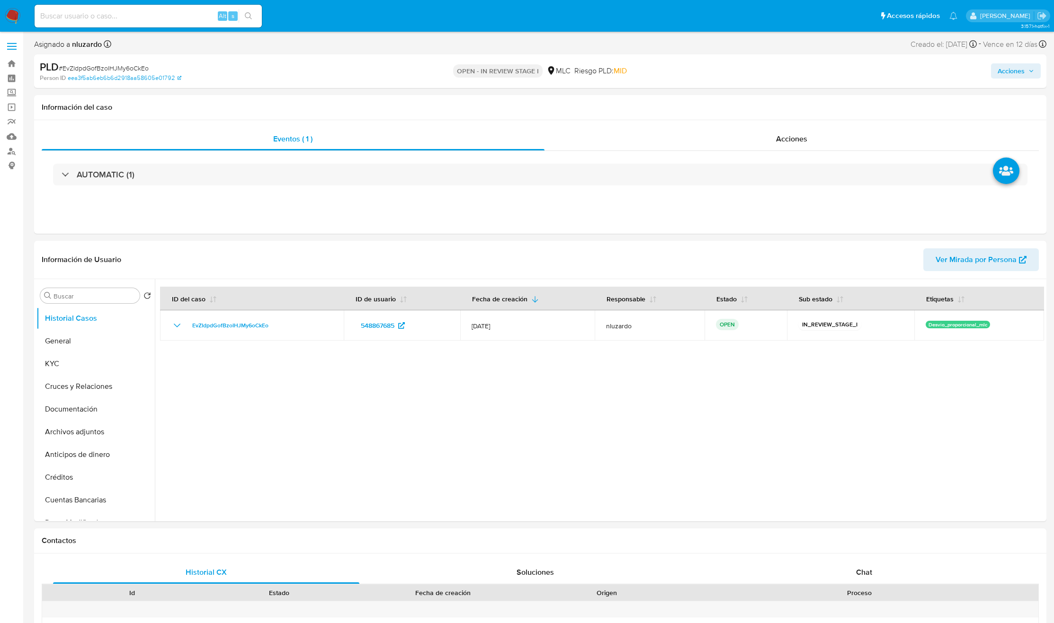
select select "10"
click at [16, 155] on link "Buscador de personas" at bounding box center [56, 151] width 113 height 15
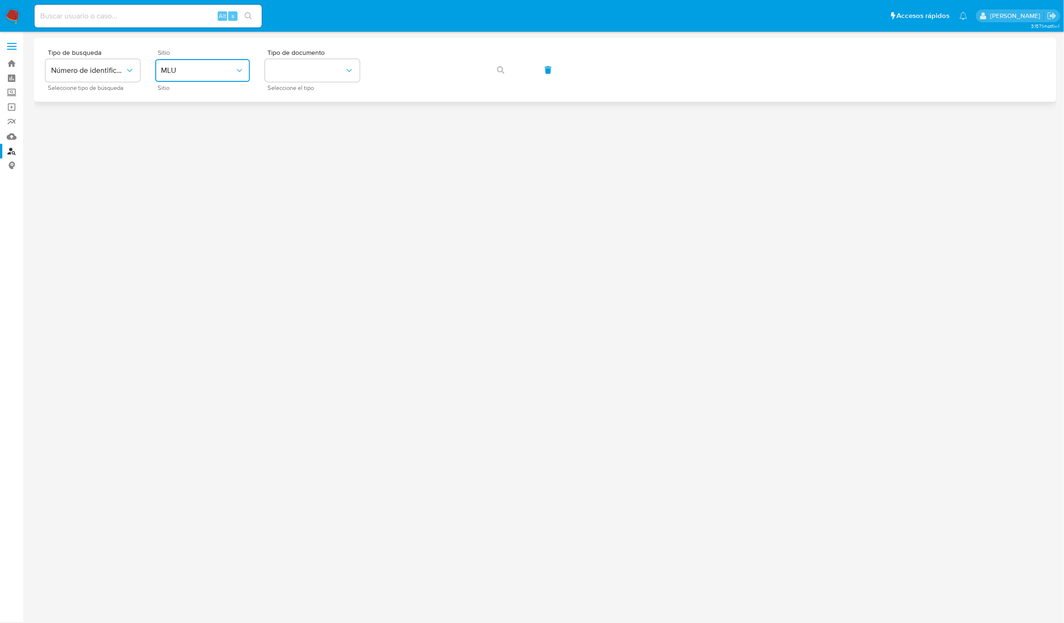
click at [223, 71] on span "MLU" at bounding box center [198, 70] width 74 height 9
click at [193, 225] on div "MLC" at bounding box center [200, 232] width 78 height 23
click at [334, 64] on button "identificationType" at bounding box center [312, 70] width 95 height 23
click at [336, 91] on div "RUT RUT" at bounding box center [310, 101] width 78 height 32
click at [498, 73] on icon "button" at bounding box center [501, 70] width 8 height 8
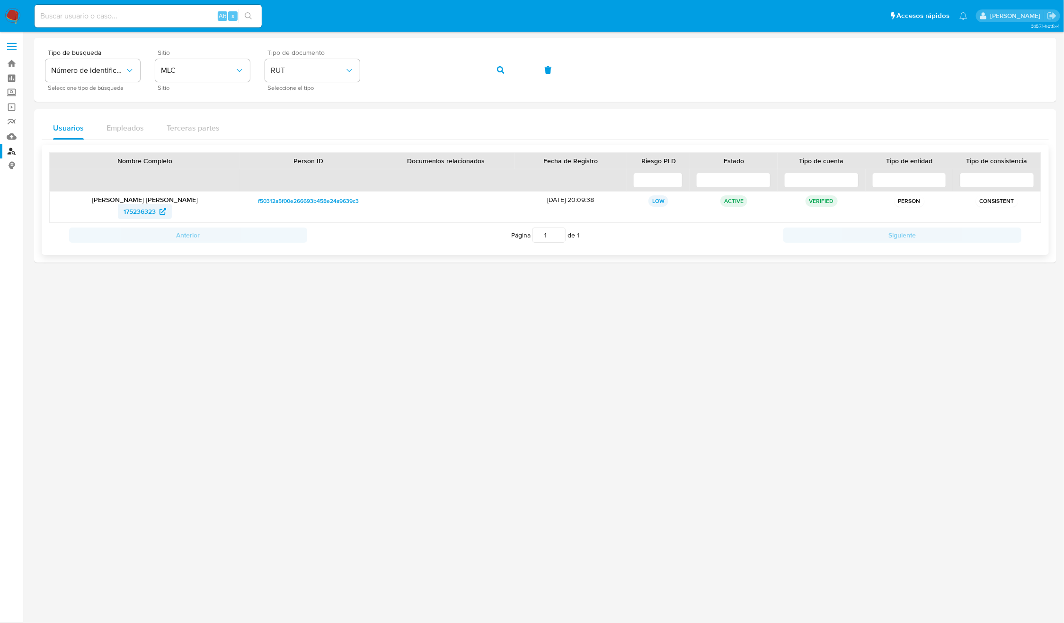
click at [150, 214] on span "175236323" at bounding box center [140, 211] width 32 height 15
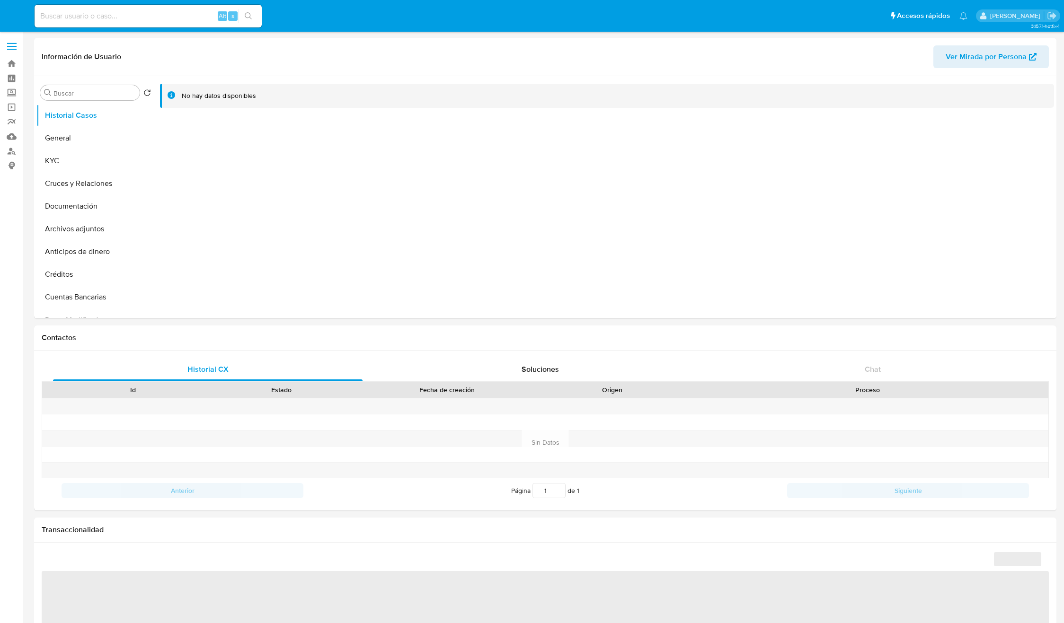
select select "10"
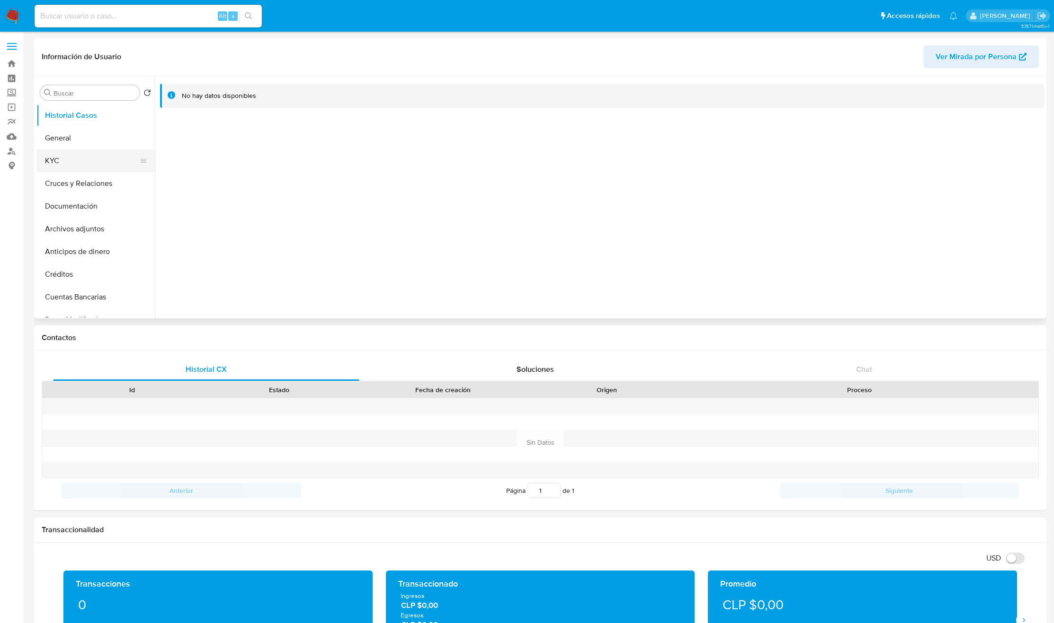
click at [91, 168] on button "KYC" at bounding box center [91, 161] width 111 height 23
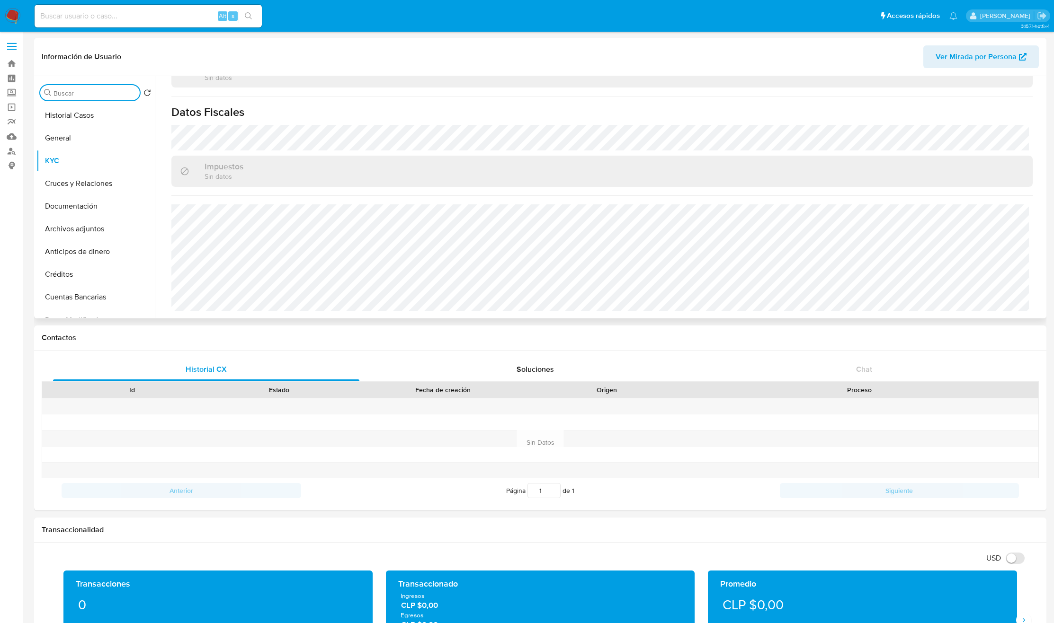
click at [89, 93] on input "Buscar" at bounding box center [94, 93] width 82 height 9
type input "DOC"
click at [98, 134] on button "Documentación" at bounding box center [91, 138] width 111 height 23
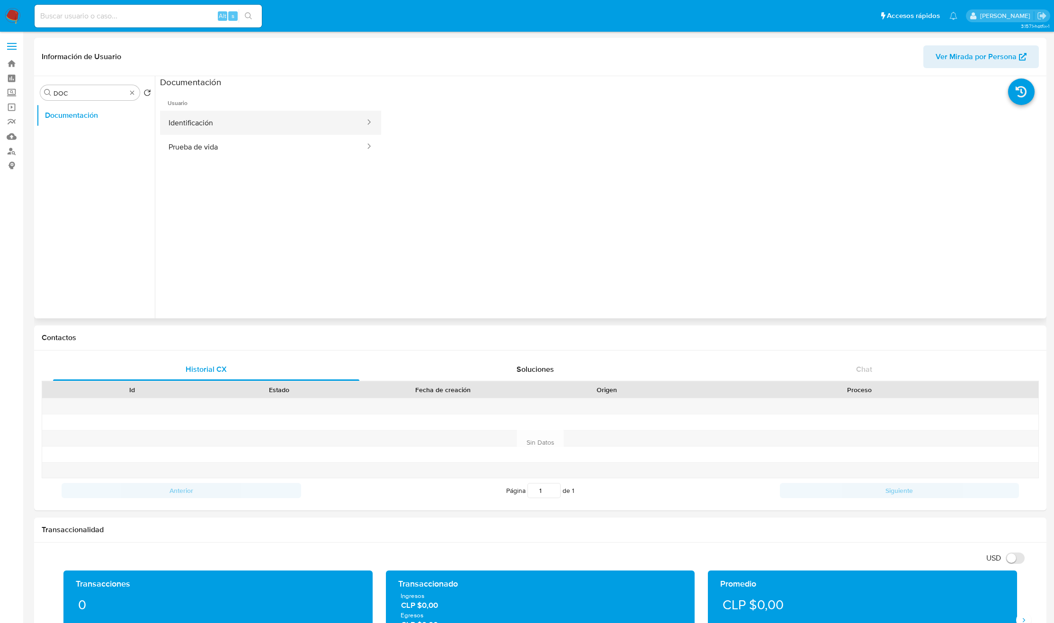
click at [245, 120] on button "Identificación" at bounding box center [263, 123] width 206 height 24
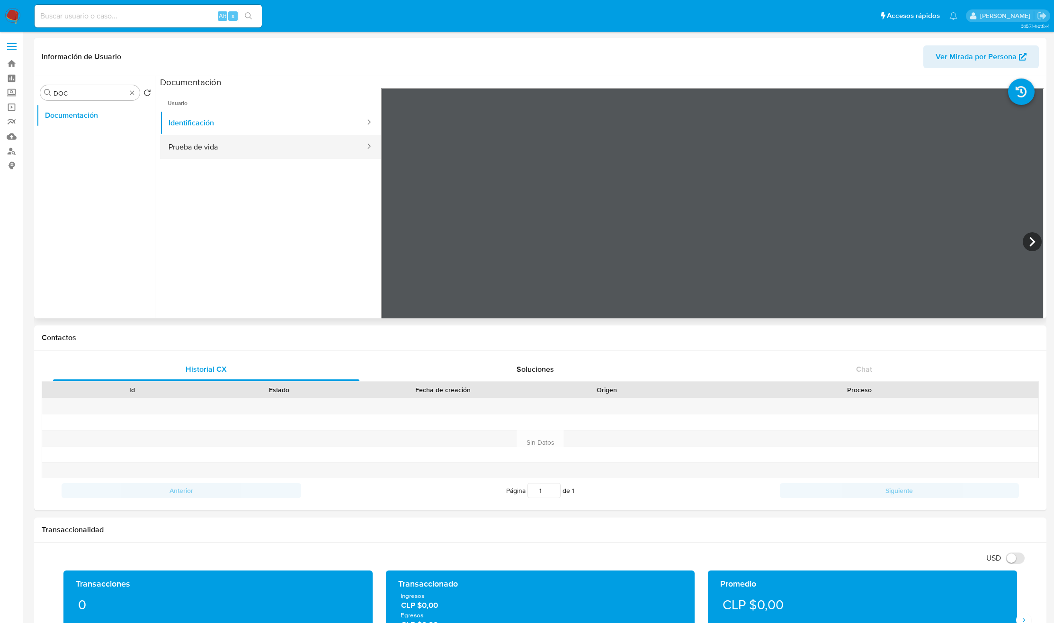
click at [259, 151] on button "Prueba de vida" at bounding box center [263, 147] width 206 height 24
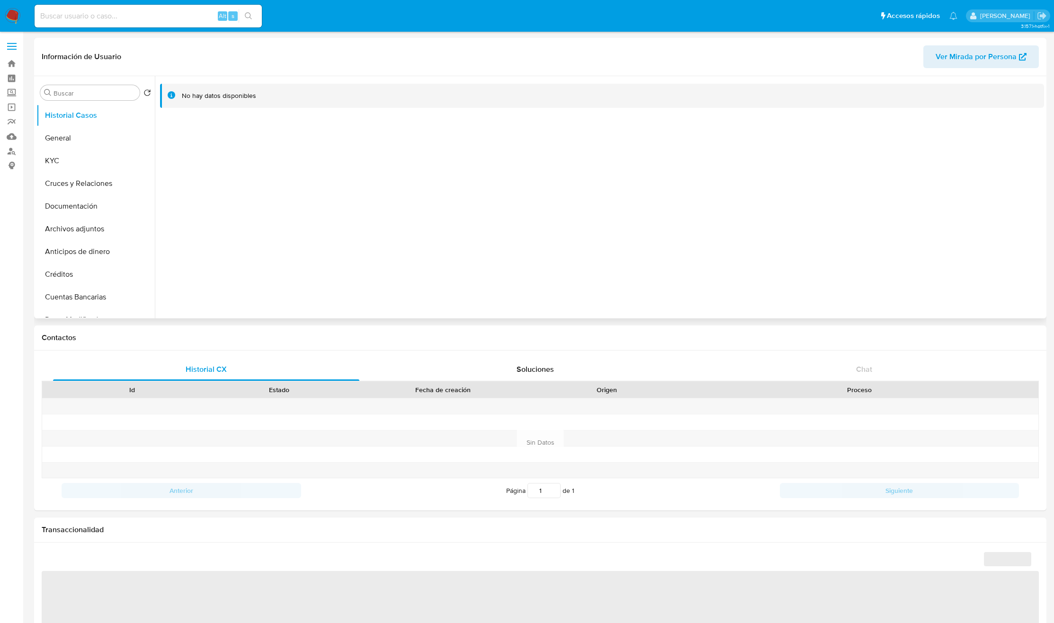
select select "10"
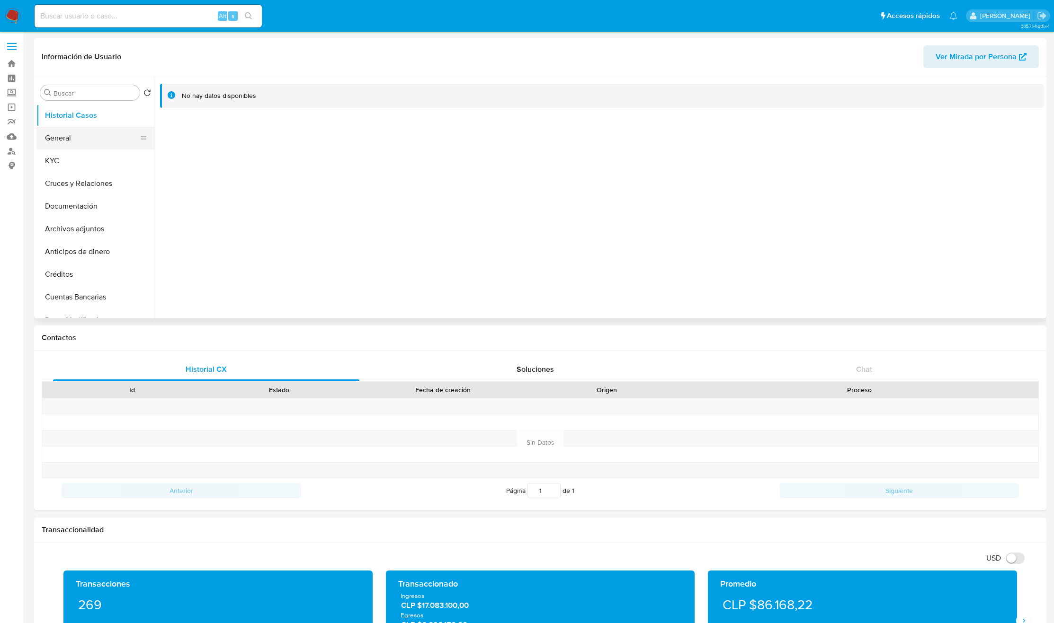
click at [108, 134] on button "General" at bounding box center [91, 138] width 111 height 23
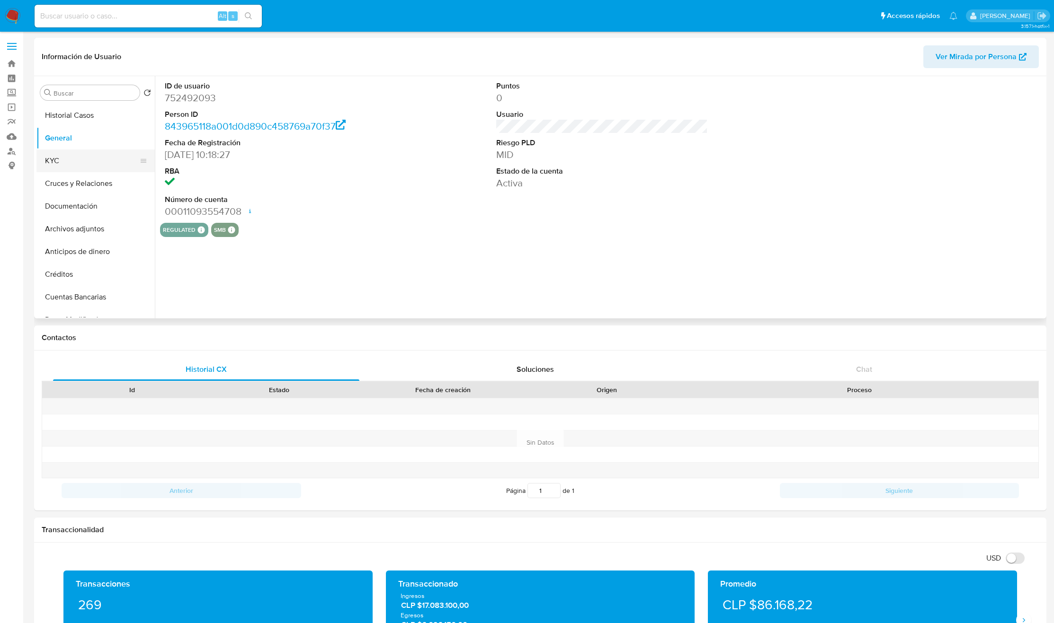
click at [94, 162] on button "KYC" at bounding box center [91, 161] width 111 height 23
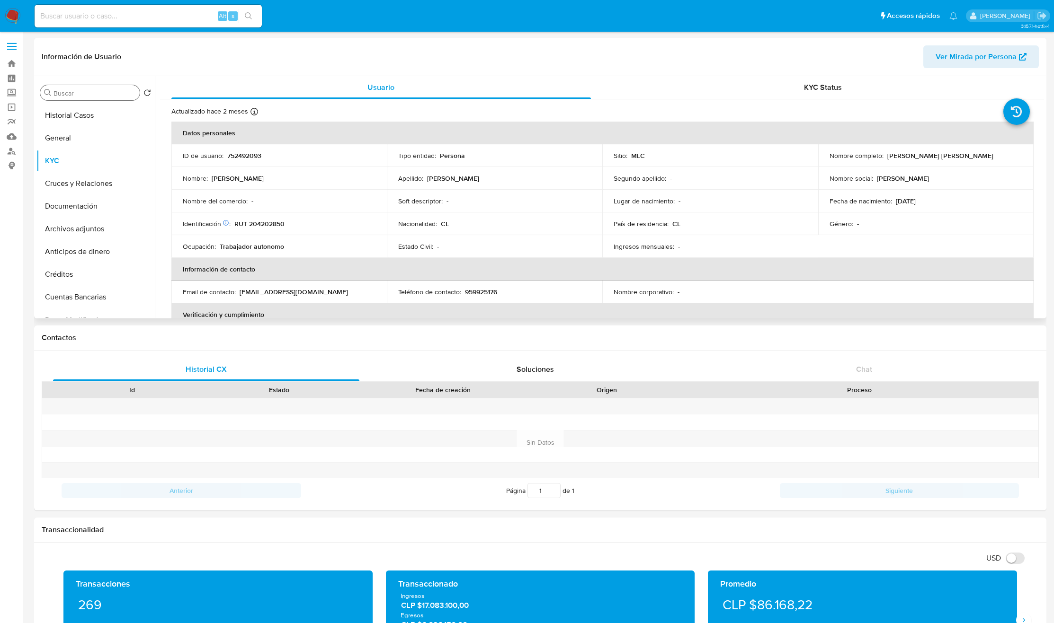
click at [63, 89] on input "Buscar" at bounding box center [94, 93] width 82 height 9
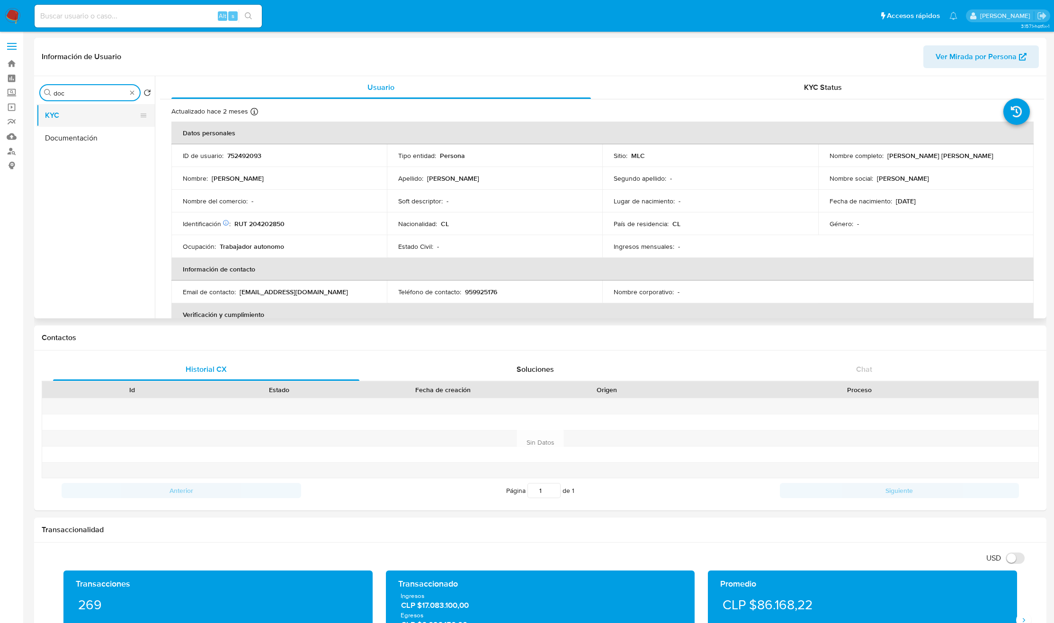
type input "doc"
click at [91, 126] on button "KYC" at bounding box center [91, 115] width 111 height 23
click at [90, 126] on button "KYC" at bounding box center [91, 115] width 111 height 23
click at [87, 135] on button "Documentación" at bounding box center [91, 138] width 111 height 23
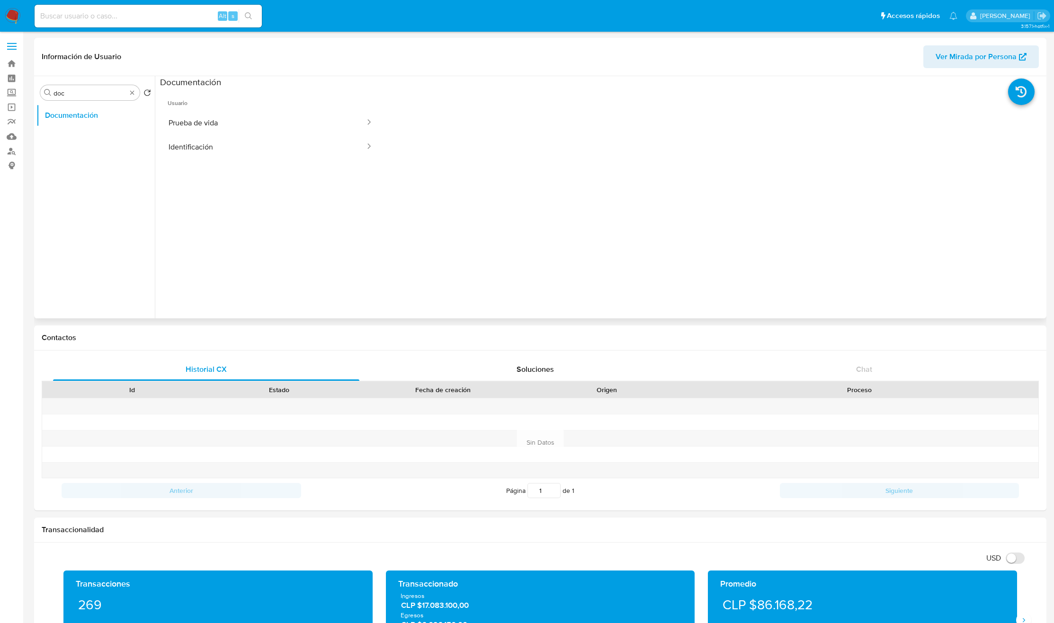
click at [263, 110] on li "Usuario Prueba de vida Identificación" at bounding box center [270, 123] width 221 height 71
click at [307, 107] on span "Usuario" at bounding box center [270, 99] width 221 height 23
click at [294, 128] on button "Prueba de vida" at bounding box center [263, 123] width 206 height 24
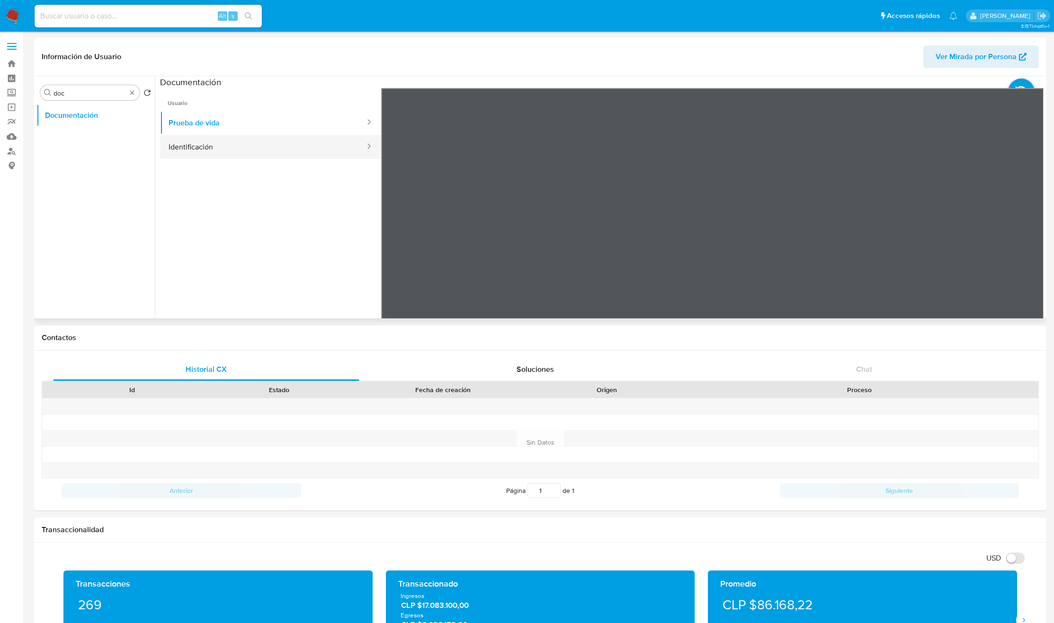
click at [182, 151] on button "Identificación" at bounding box center [263, 147] width 206 height 24
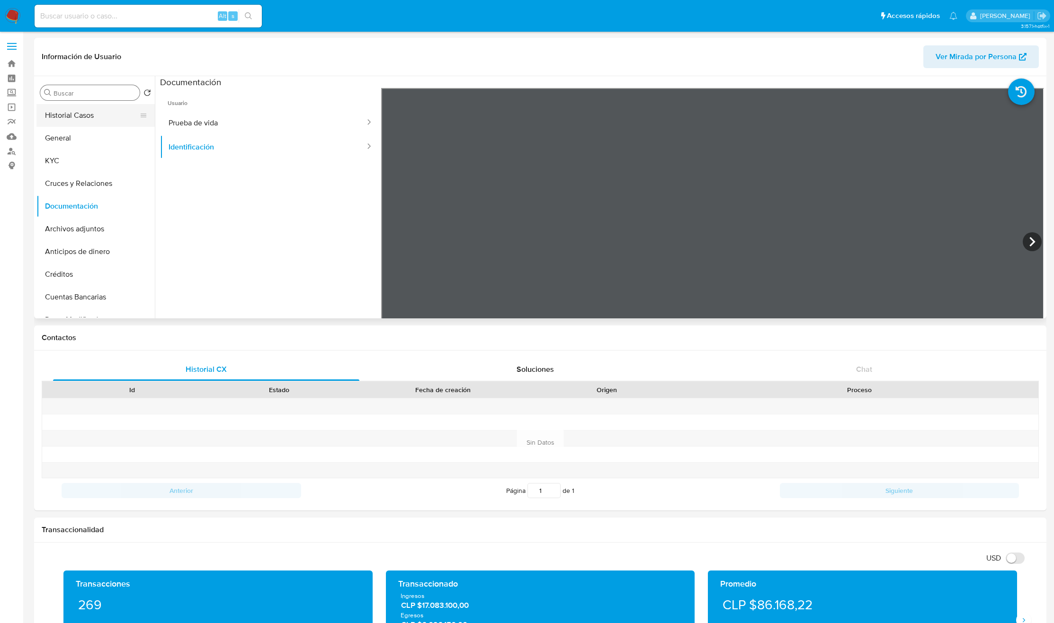
click at [111, 112] on button "Historial Casos" at bounding box center [91, 115] width 111 height 23
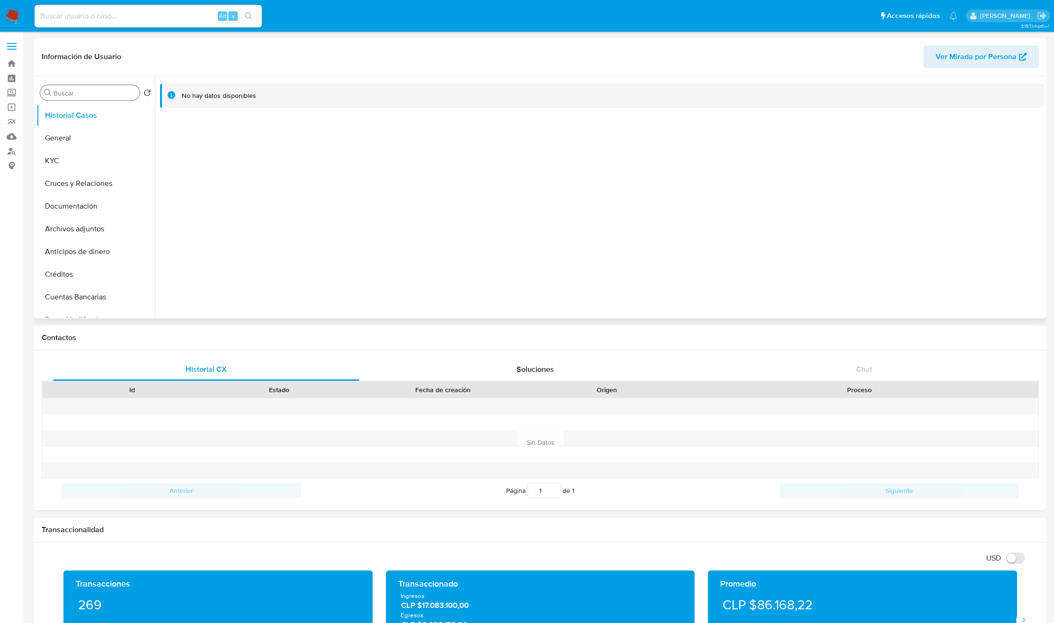
click at [97, 101] on div "Buscar Volver al orden por defecto Historial Casos General KYC Cruces y Relacio…" at bounding box center [95, 198] width 118 height 241
click at [95, 98] on div "Buscar" at bounding box center [89, 92] width 99 height 15
click at [98, 95] on input "Buscar" at bounding box center [94, 93] width 82 height 9
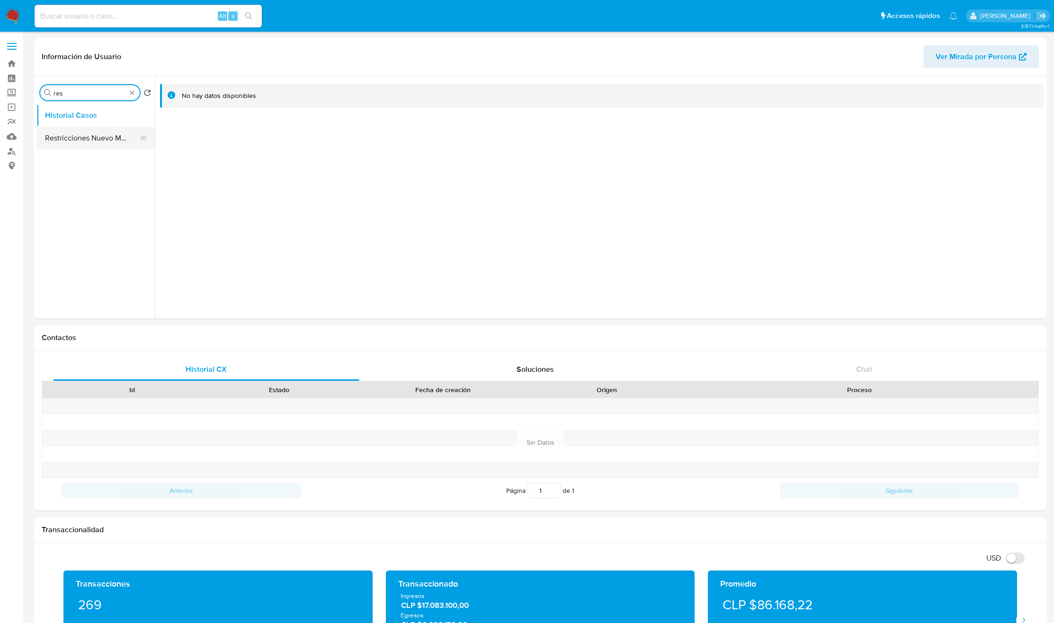
type input "res"
click at [91, 130] on button "Restricciones Nuevo Mundo" at bounding box center [91, 138] width 111 height 23
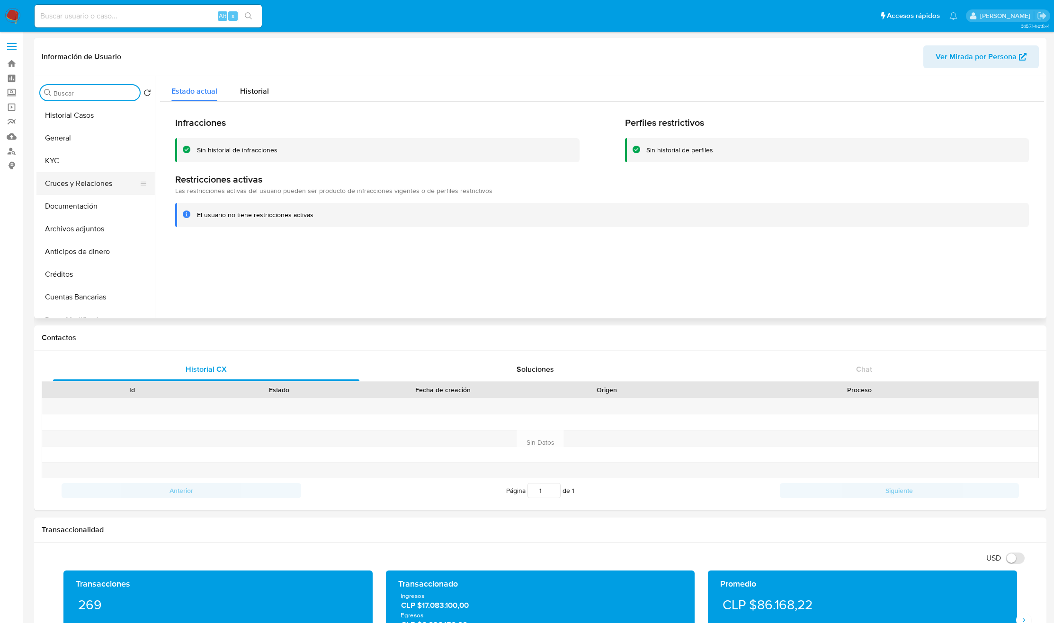
click at [81, 175] on button "Cruces y Relaciones" at bounding box center [91, 183] width 111 height 23
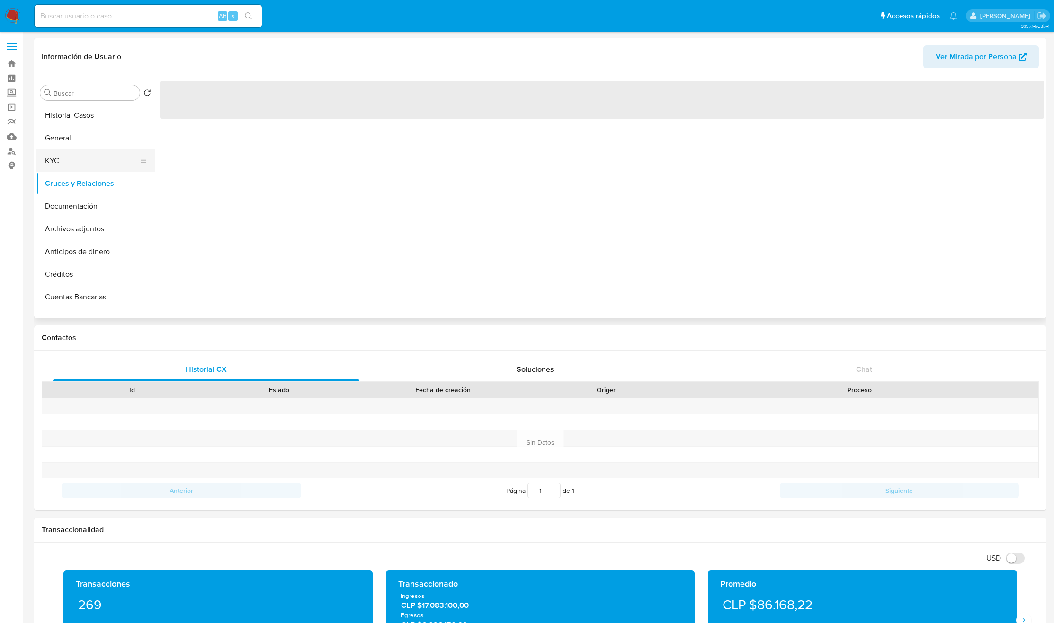
click at [81, 163] on button "KYC" at bounding box center [91, 161] width 111 height 23
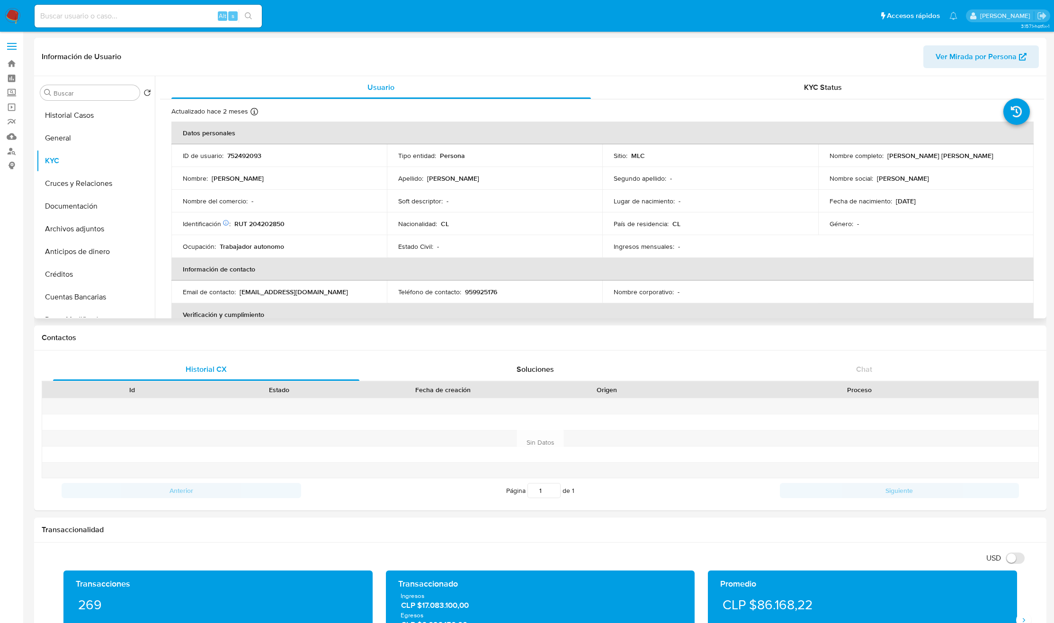
click at [266, 226] on p "RUT 204202850" at bounding box center [259, 224] width 50 height 9
copy p "204202850"
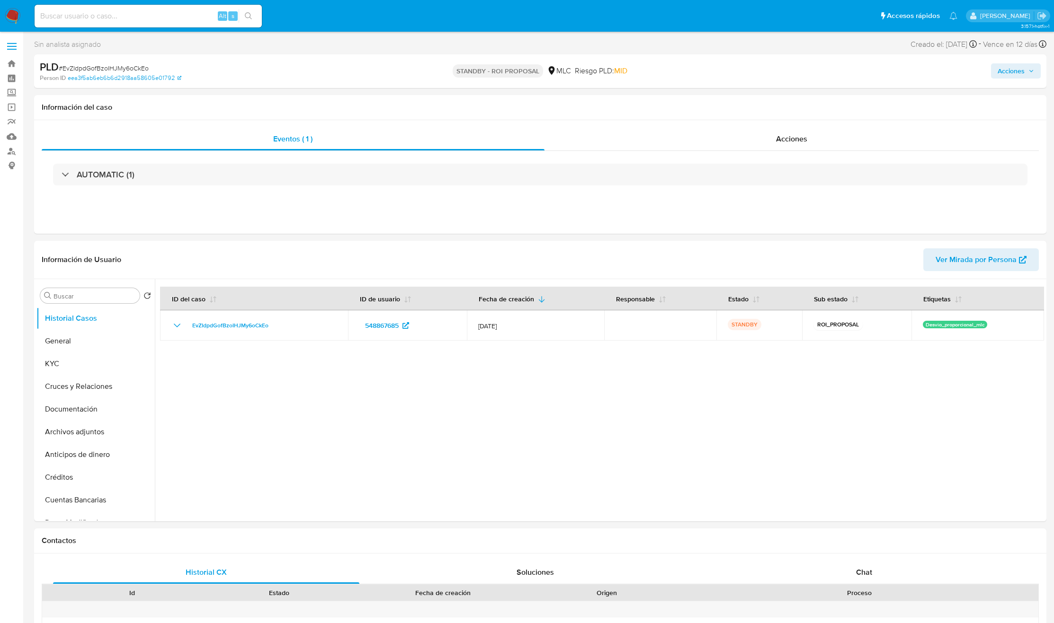
select select "10"
click at [768, 133] on div "Acciones" at bounding box center [791, 139] width 495 height 23
